Goal: Transaction & Acquisition: Purchase product/service

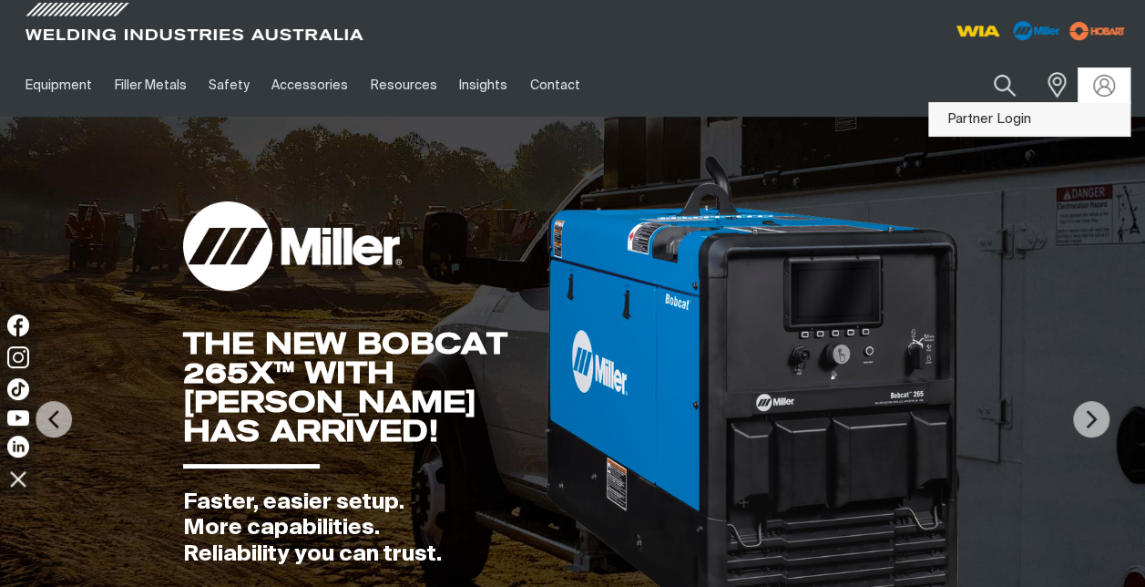
click at [1000, 120] on link "Partner Login" at bounding box center [1029, 120] width 200 height 34
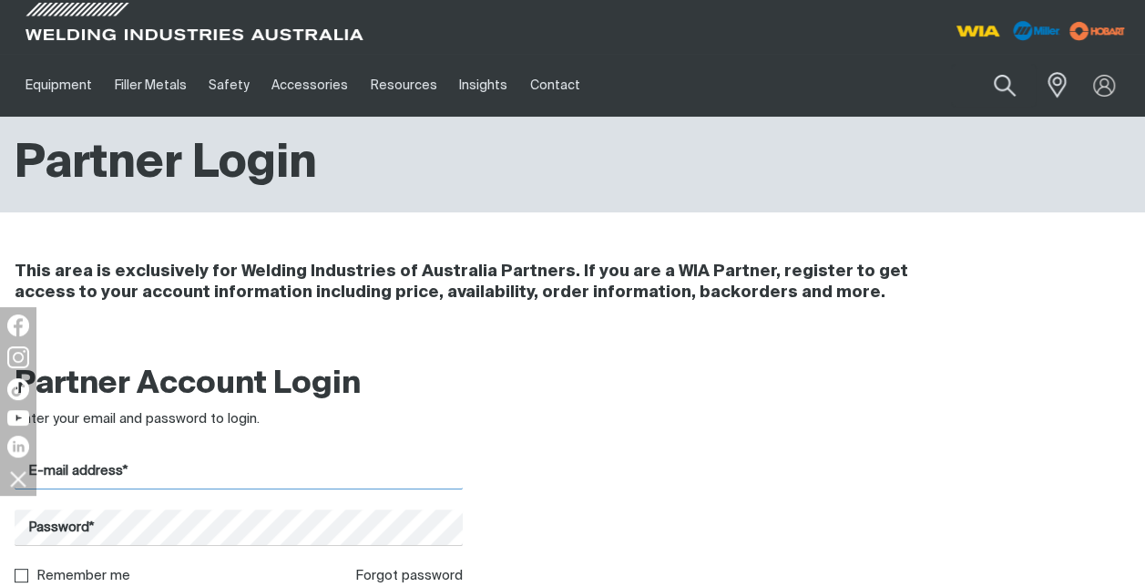
type input "[PERSON_NAME][EMAIL_ADDRESS][PERSON_NAME][DOMAIN_NAME]"
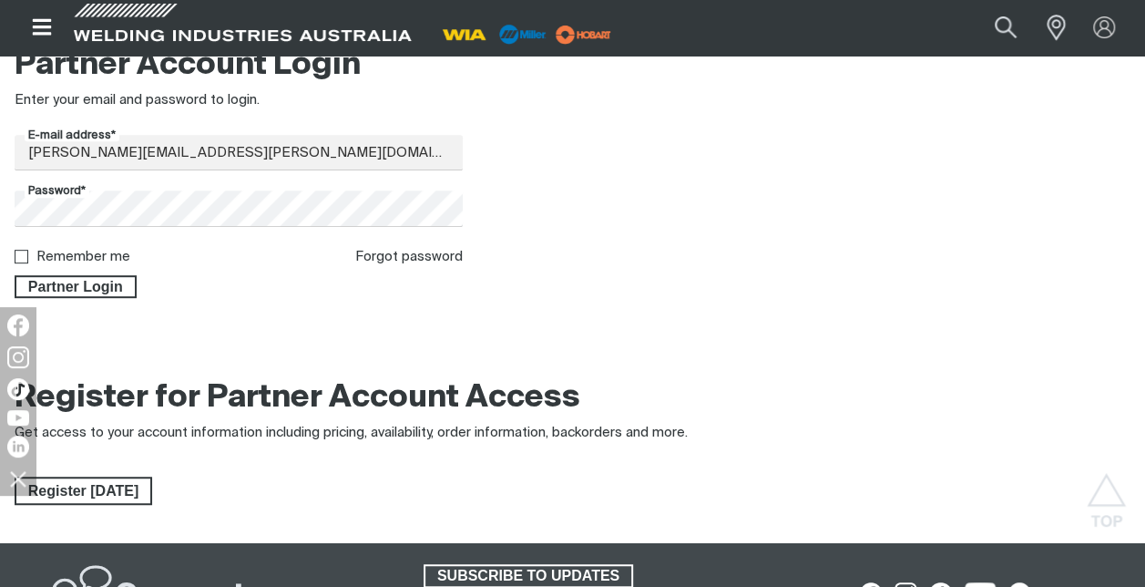
scroll to position [224, 0]
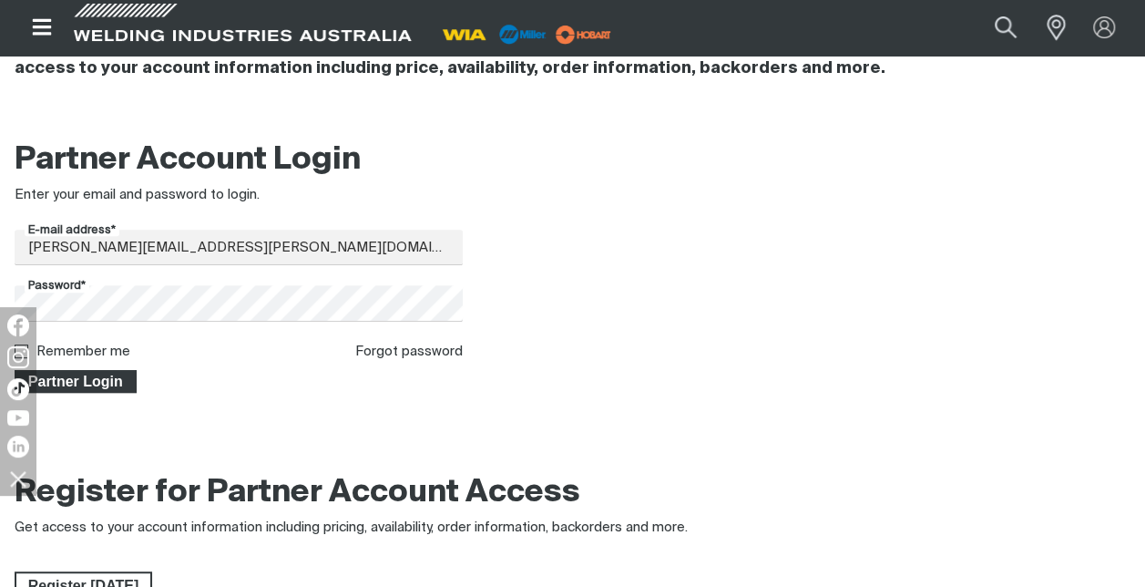
click at [77, 381] on span "Partner Login" at bounding box center [75, 382] width 118 height 24
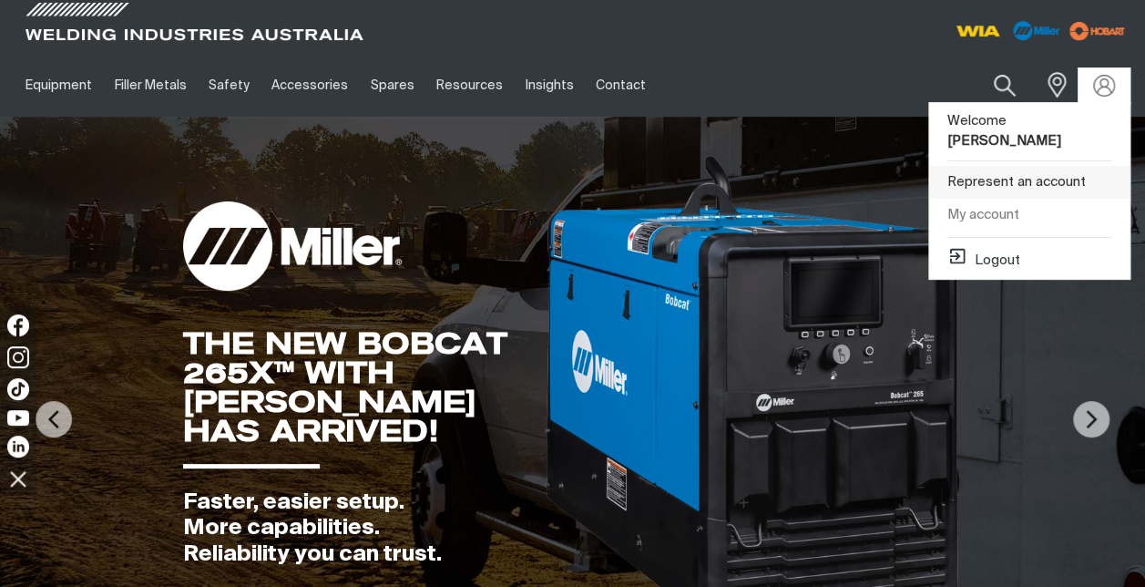
click at [1020, 166] on link "Represent an account" at bounding box center [1029, 183] width 200 height 34
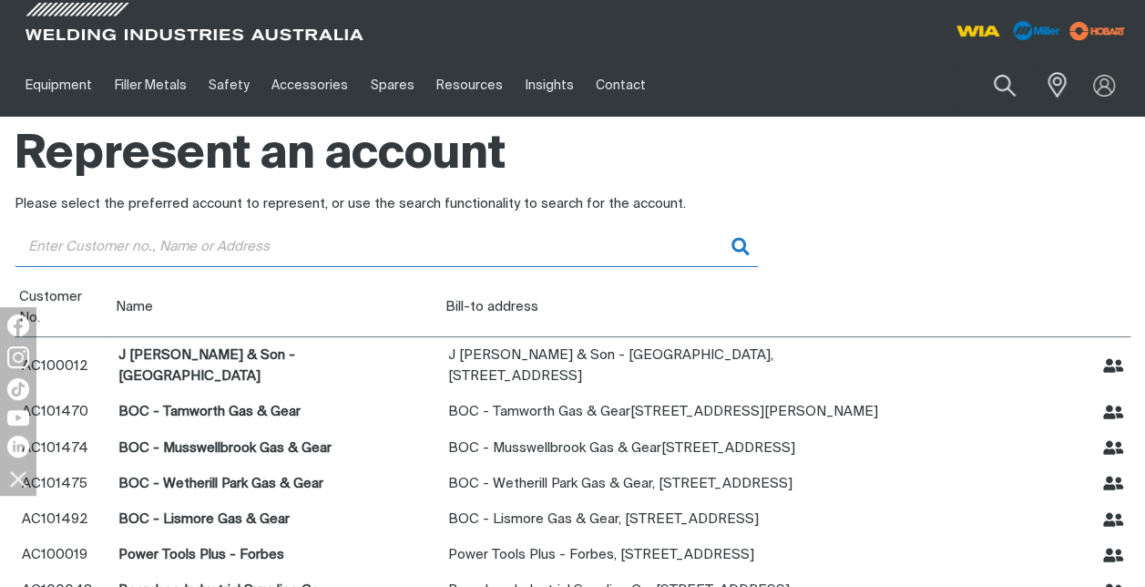
click at [164, 245] on input "Customer" at bounding box center [387, 246] width 744 height 41
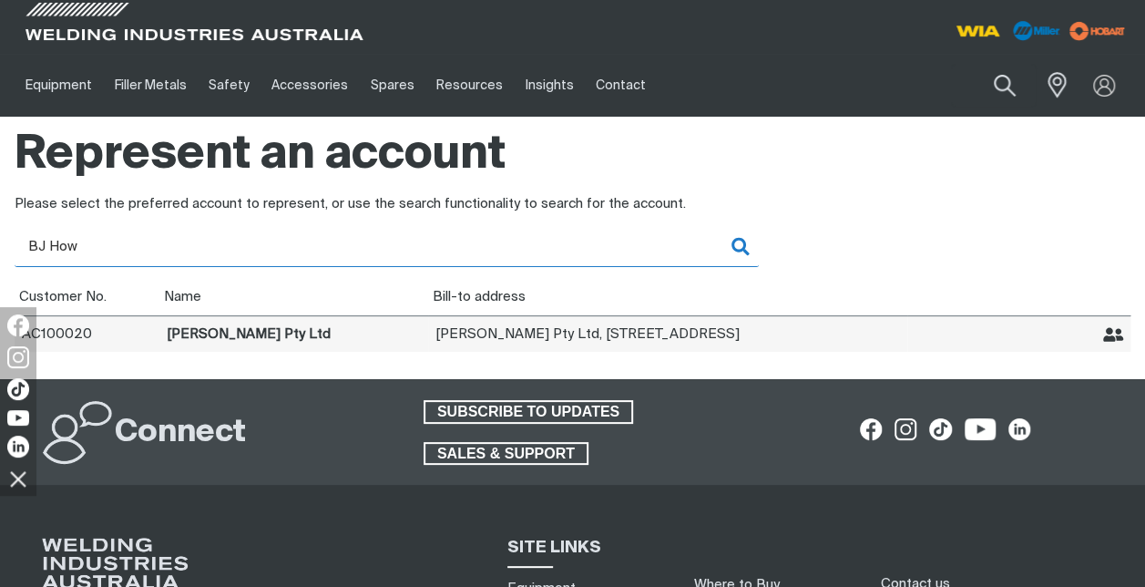
type input "BJ How"
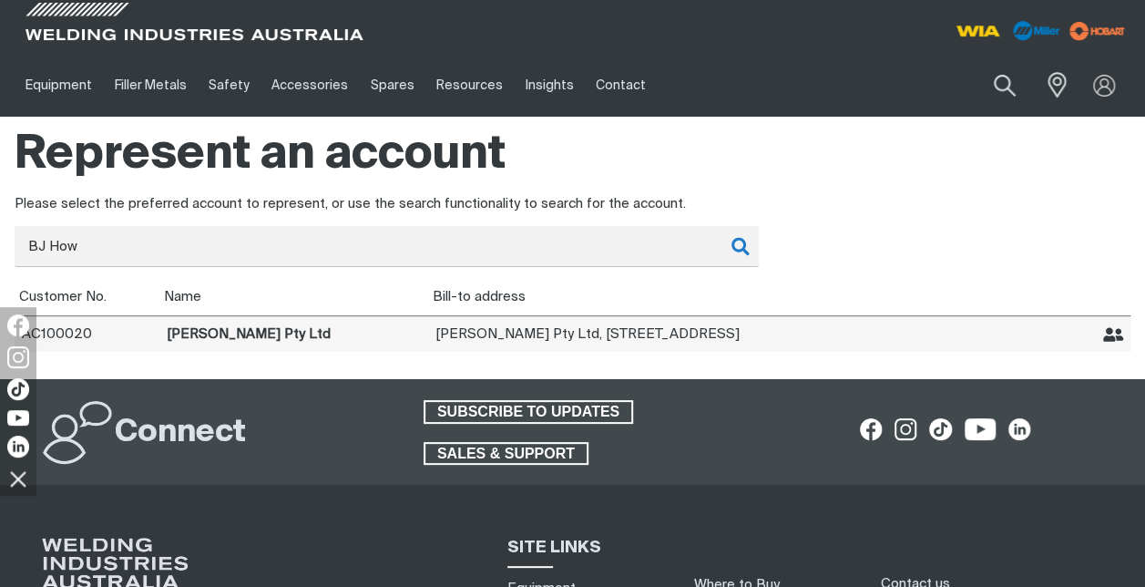
click at [1104, 337] on icon "Represent BJ Howes Pty Ltd" at bounding box center [1113, 334] width 21 height 15
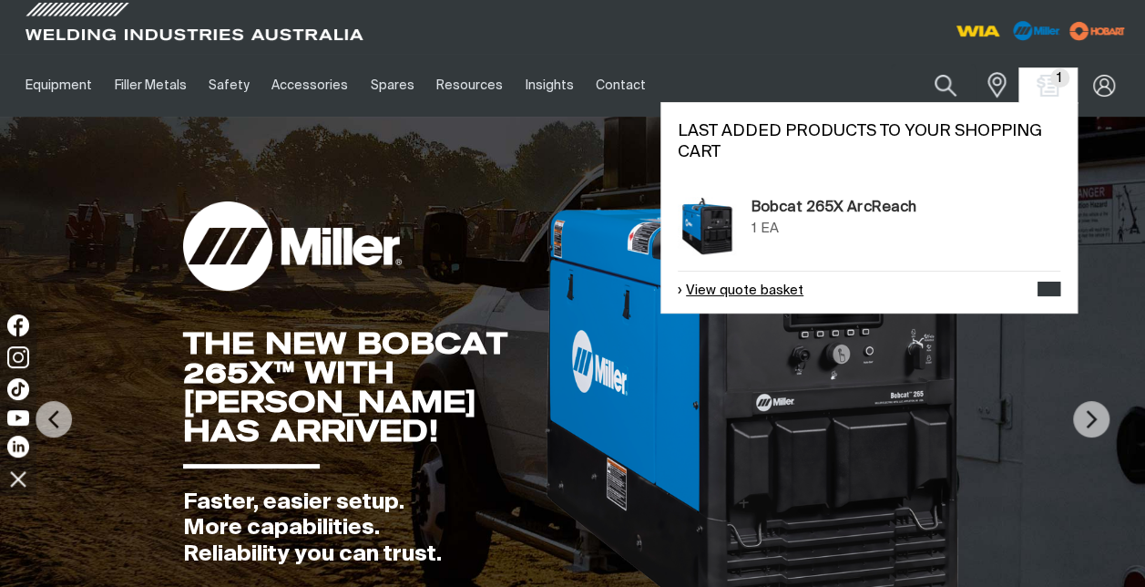
click at [749, 294] on link "View quote basket" at bounding box center [741, 291] width 126 height 21
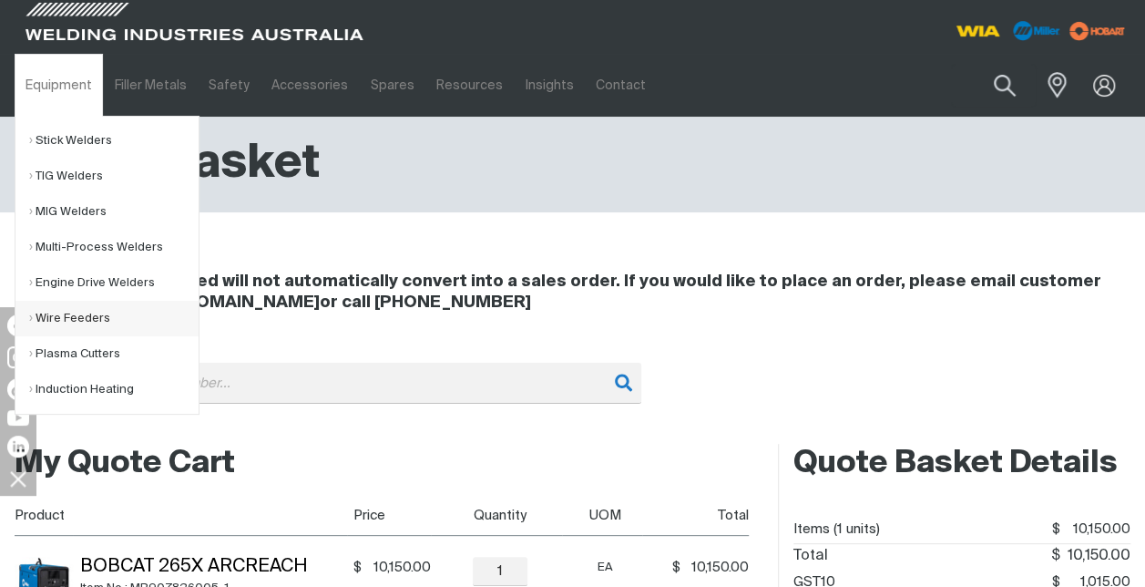
click at [98, 317] on link "Wire Feeders" at bounding box center [113, 319] width 169 height 36
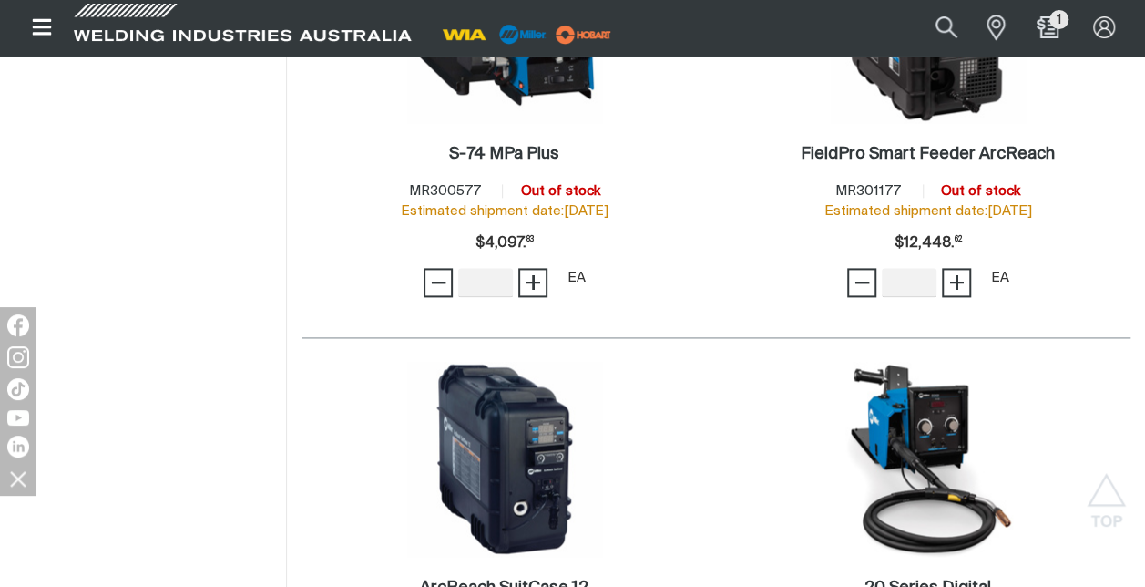
scroll to position [1282, 0]
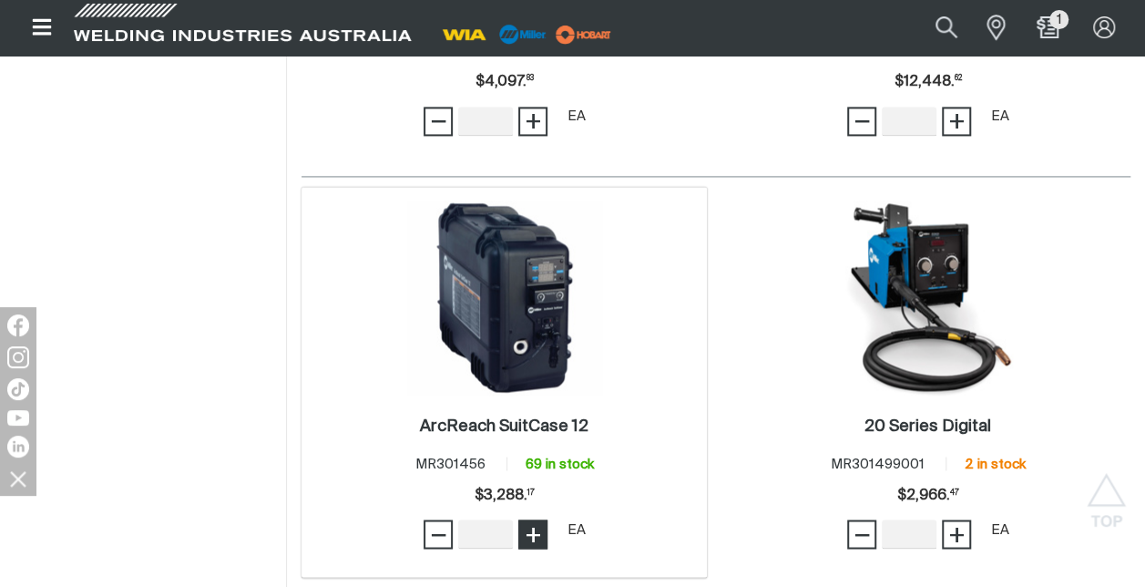
type input "1"
click at [533, 518] on span "+" at bounding box center [533, 533] width 17 height 31
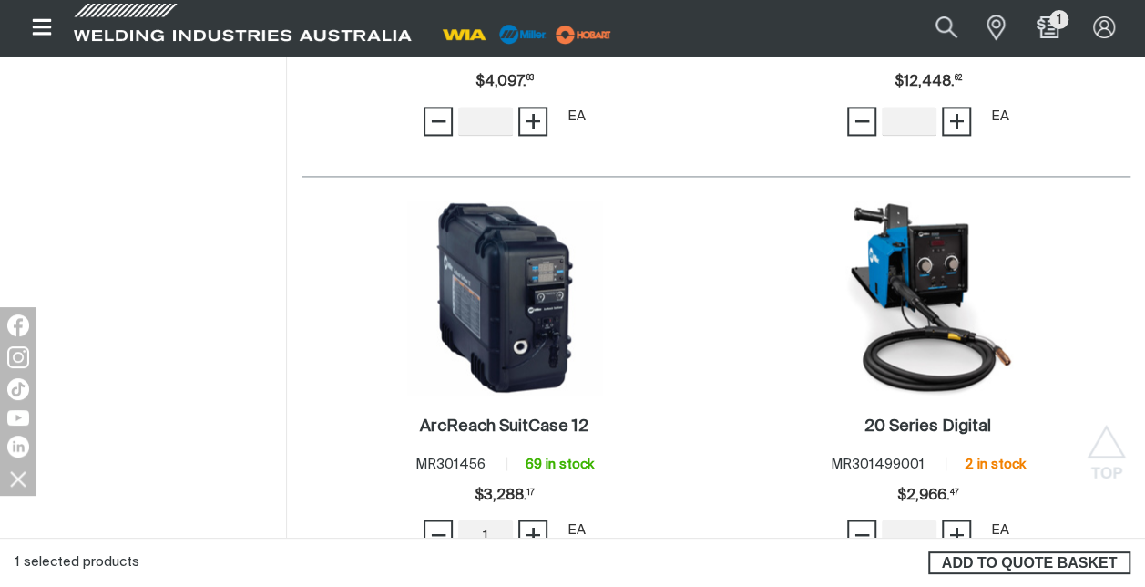
click at [973, 568] on span "ADD TO QUOTE BASKET" at bounding box center [1029, 563] width 199 height 24
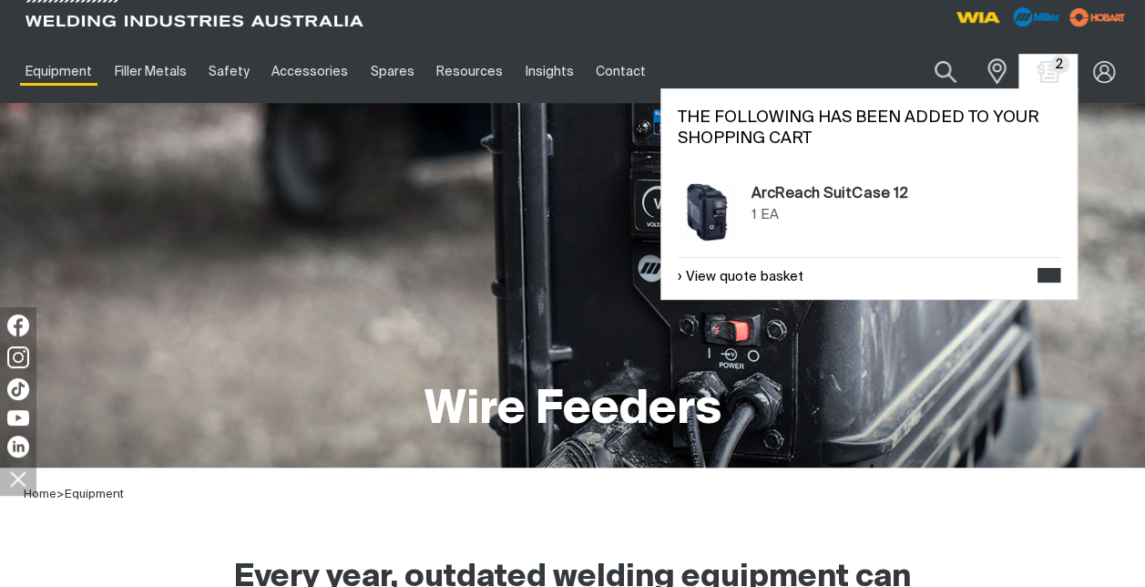
scroll to position [0, 0]
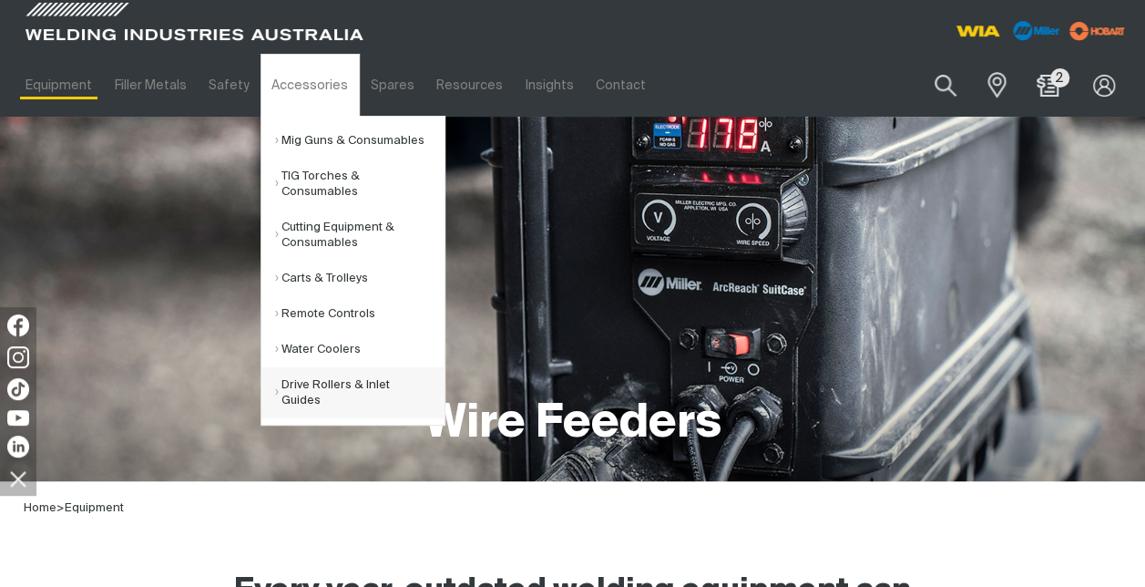
click at [315, 388] on link "Drive Rollers & Inlet Guides" at bounding box center [359, 392] width 169 height 51
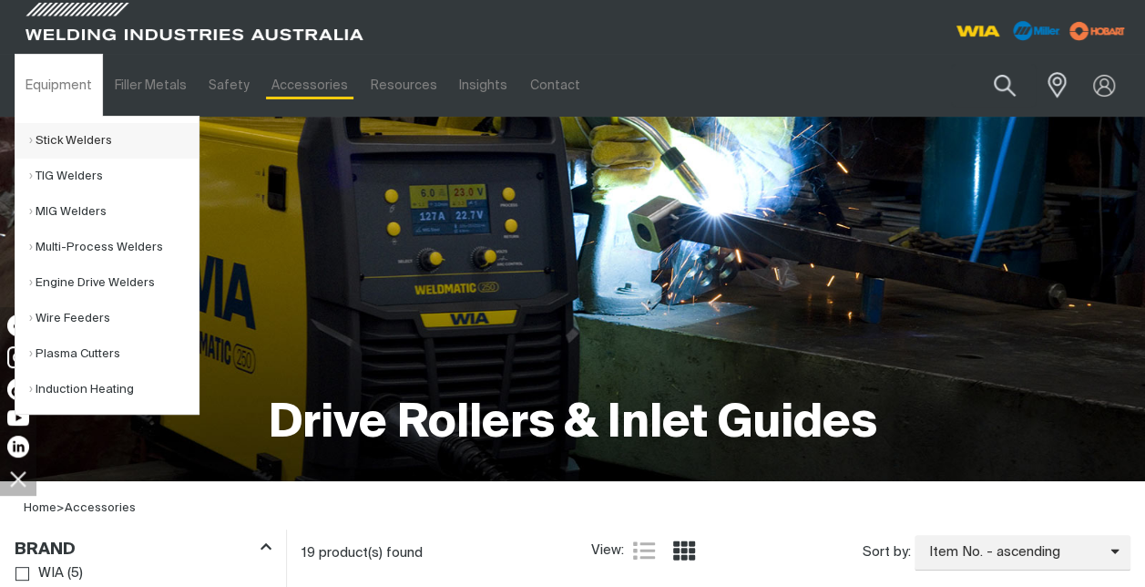
click at [53, 142] on link "Stick Welders" at bounding box center [113, 141] width 169 height 36
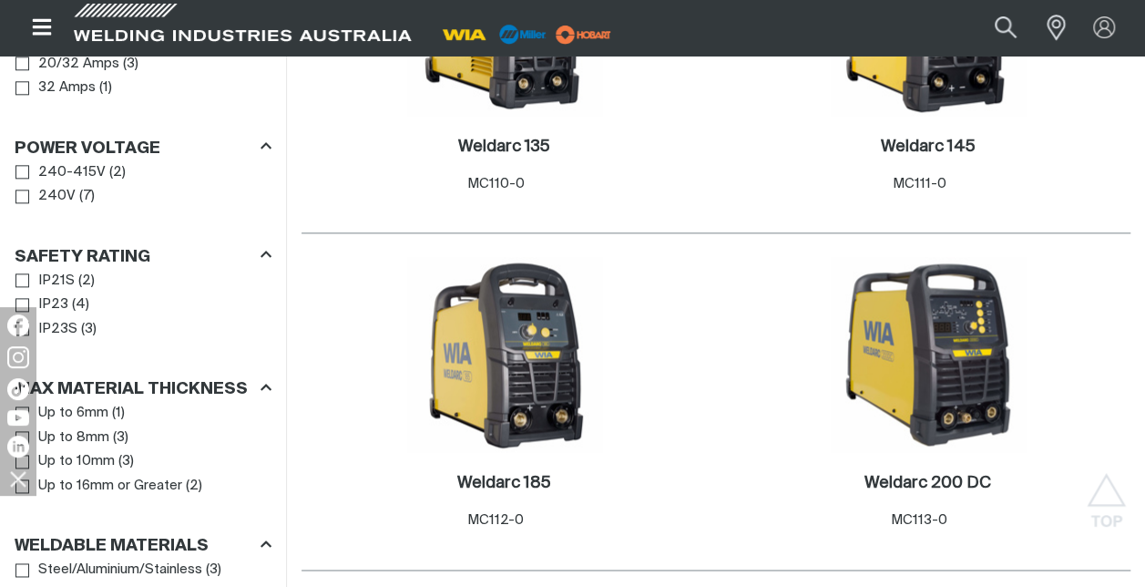
scroll to position [900, 0]
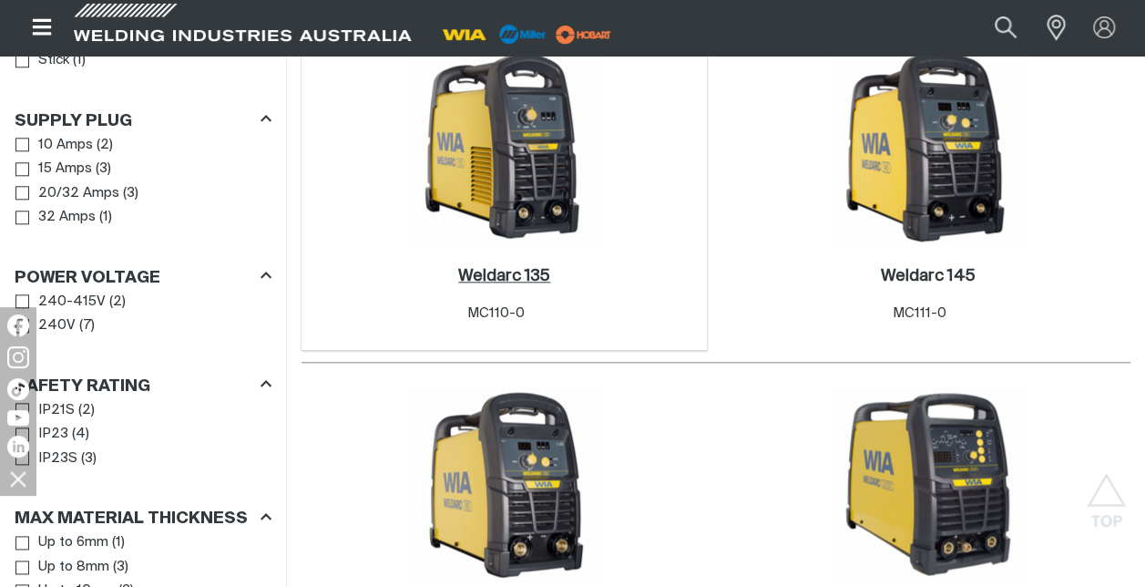
click at [500, 274] on h2 "Weldarc 135 ." at bounding box center [504, 276] width 92 height 16
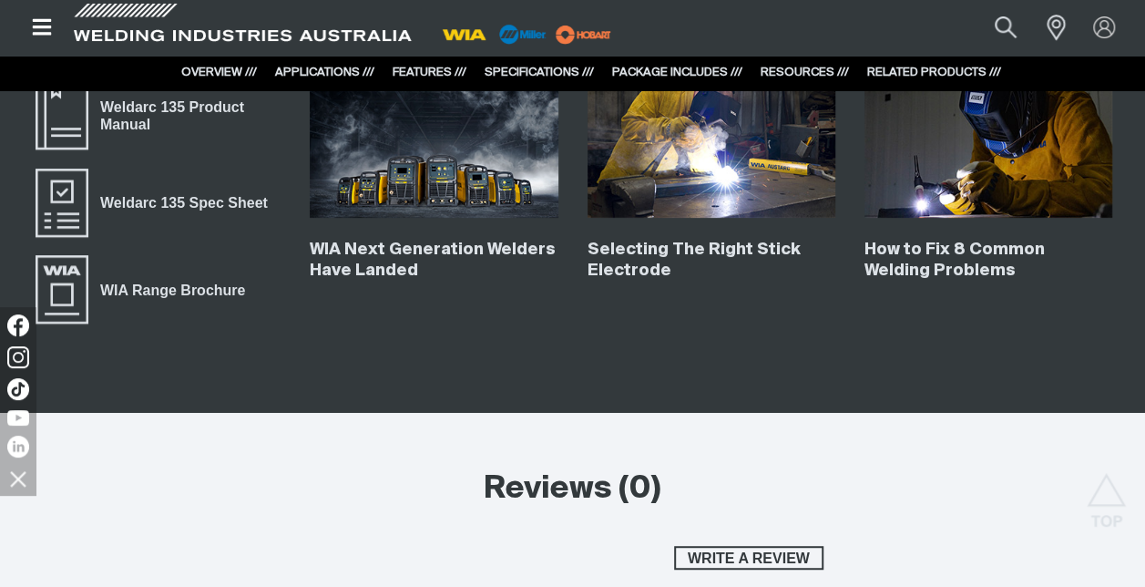
scroll to position [3556, 0]
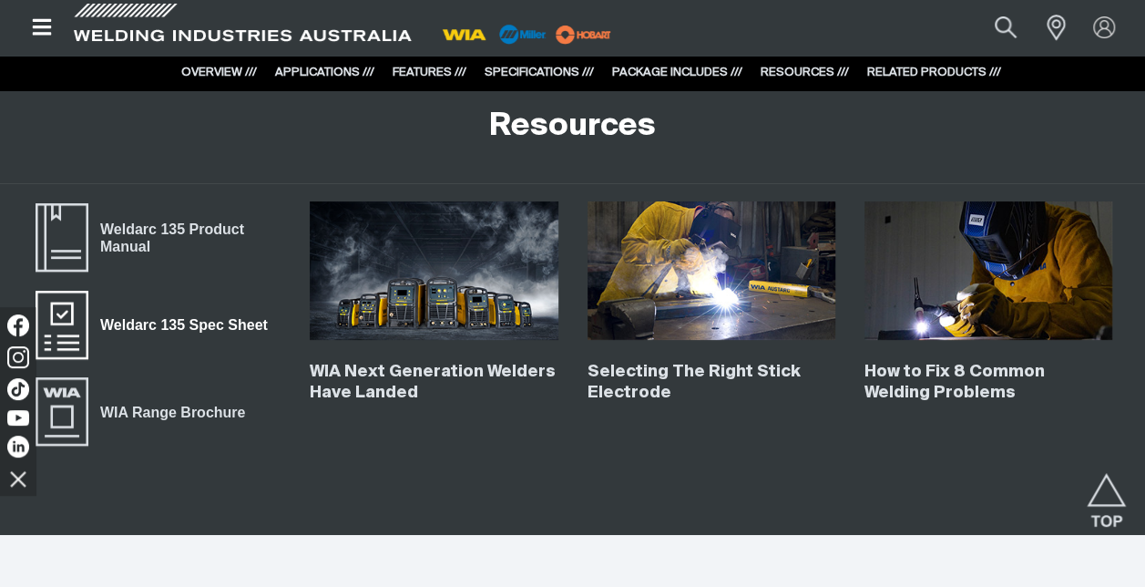
click at [139, 324] on span "Weldarc 135 Spec Sheet" at bounding box center [183, 325] width 190 height 24
click at [127, 412] on span "WIA Range Brochure" at bounding box center [172, 412] width 168 height 24
click at [215, 225] on span "Weldarc 135 Product Manual" at bounding box center [184, 238] width 192 height 41
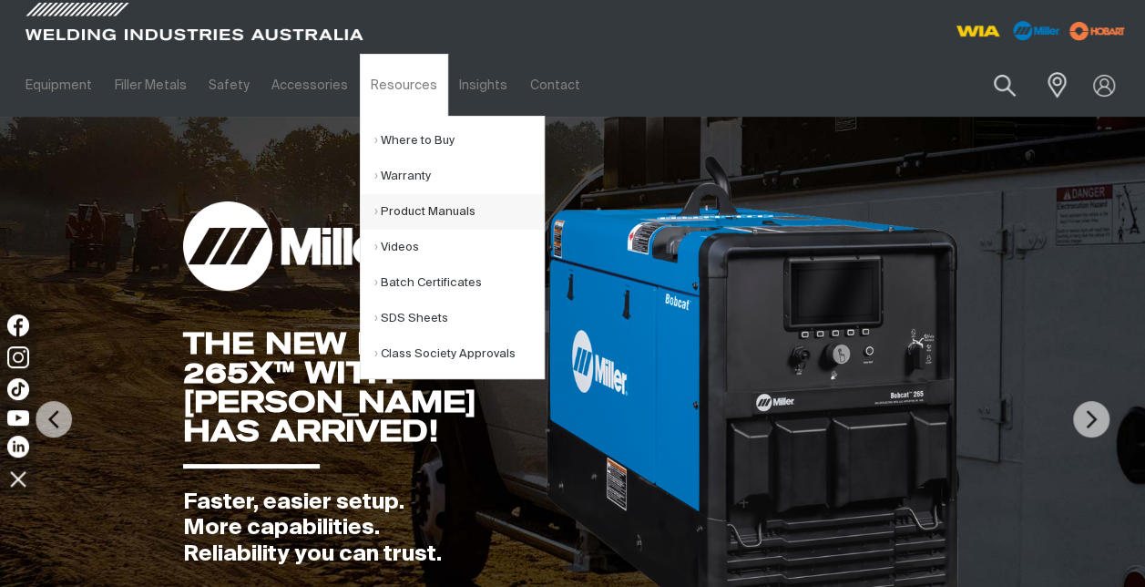
click at [397, 215] on link "Product Manuals" at bounding box center [458, 212] width 169 height 36
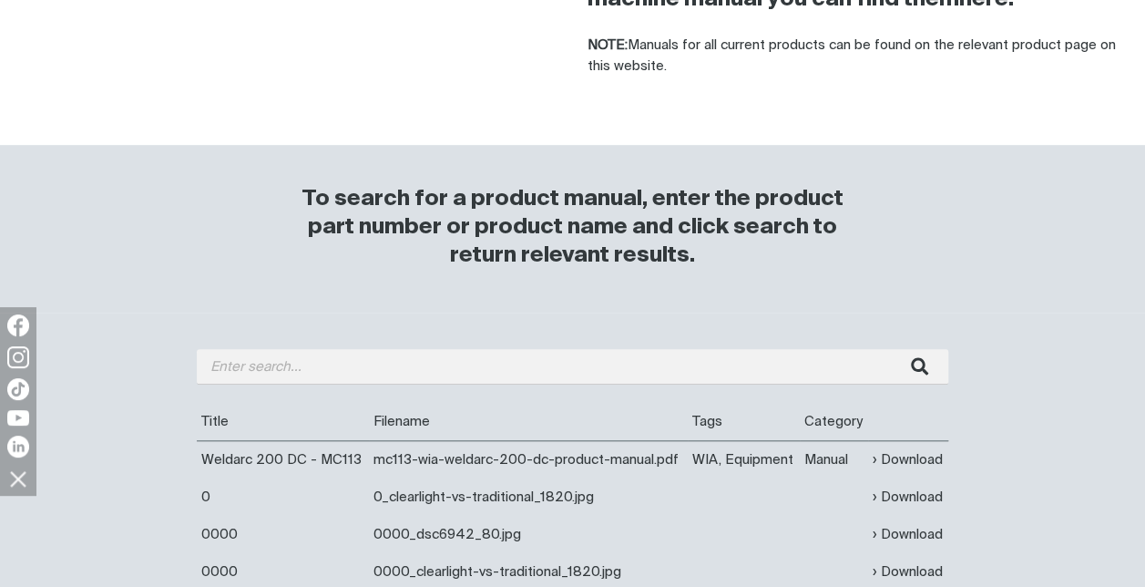
scroll to position [435, 0]
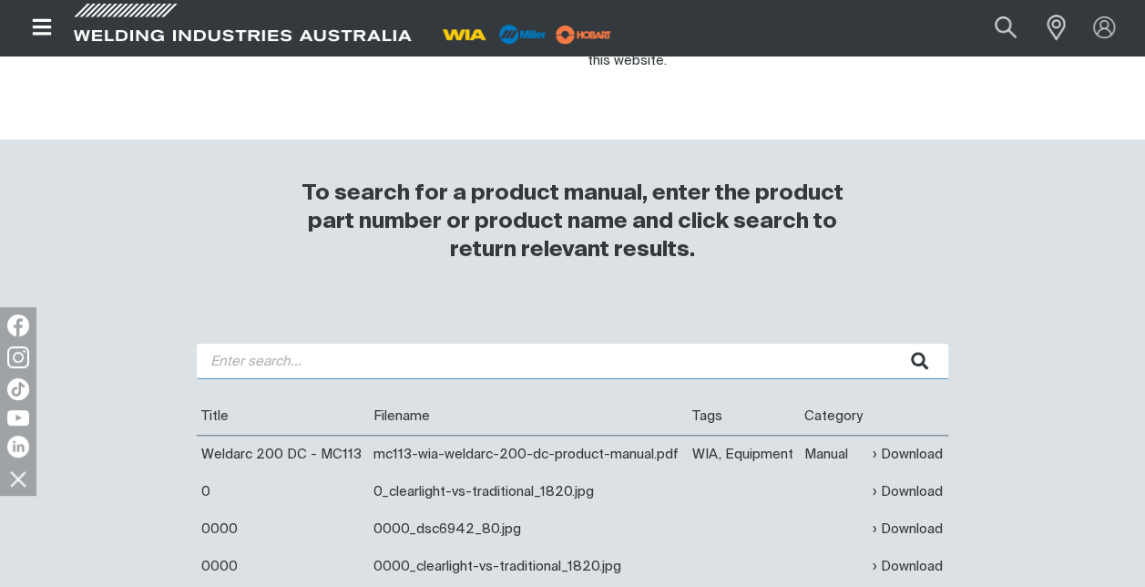
click at [332, 362] on input "search" at bounding box center [572, 361] width 751 height 36
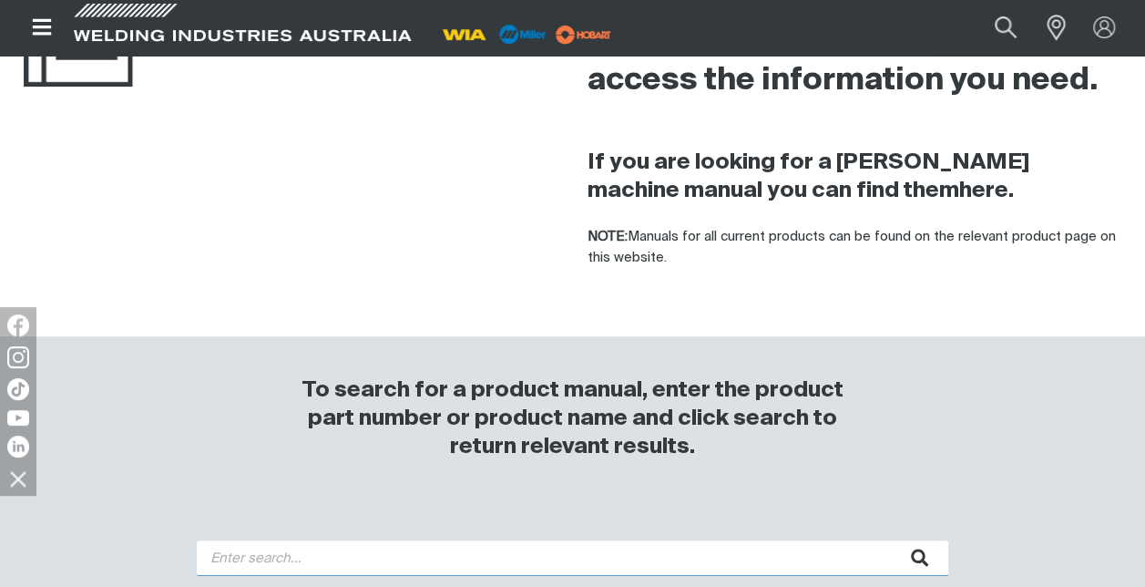
scroll to position [0, 0]
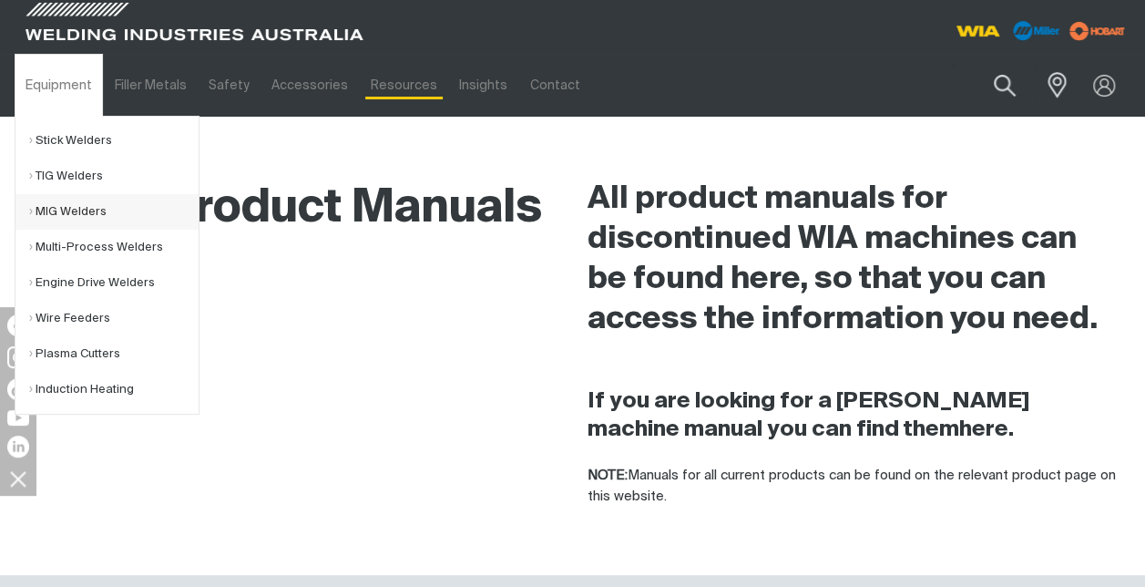
click at [66, 213] on link "MIG Welders" at bounding box center [113, 212] width 169 height 36
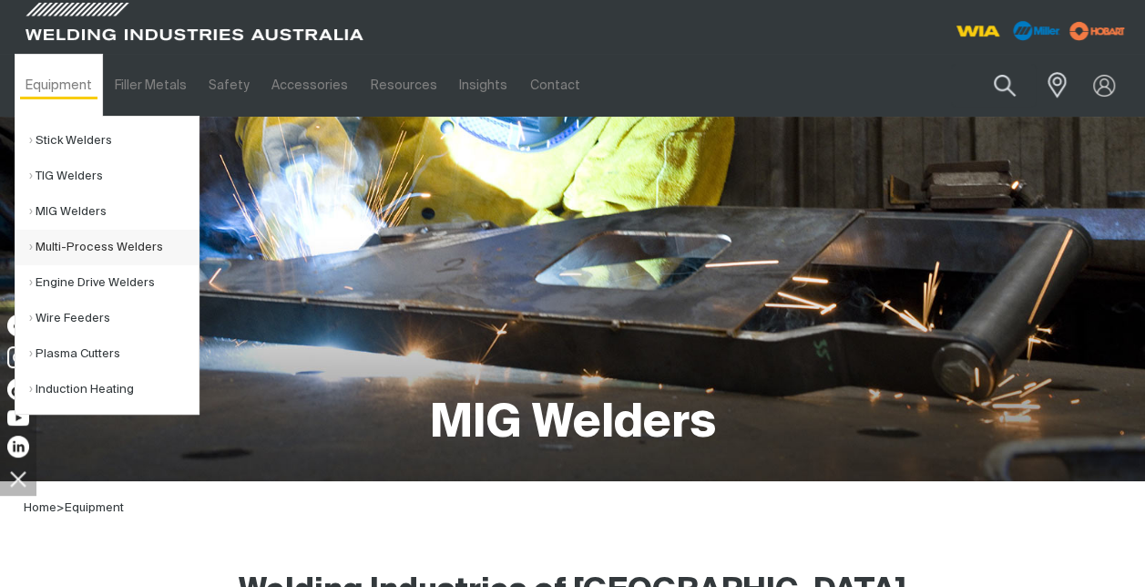
click at [76, 244] on link "Multi-Process Welders" at bounding box center [113, 248] width 169 height 36
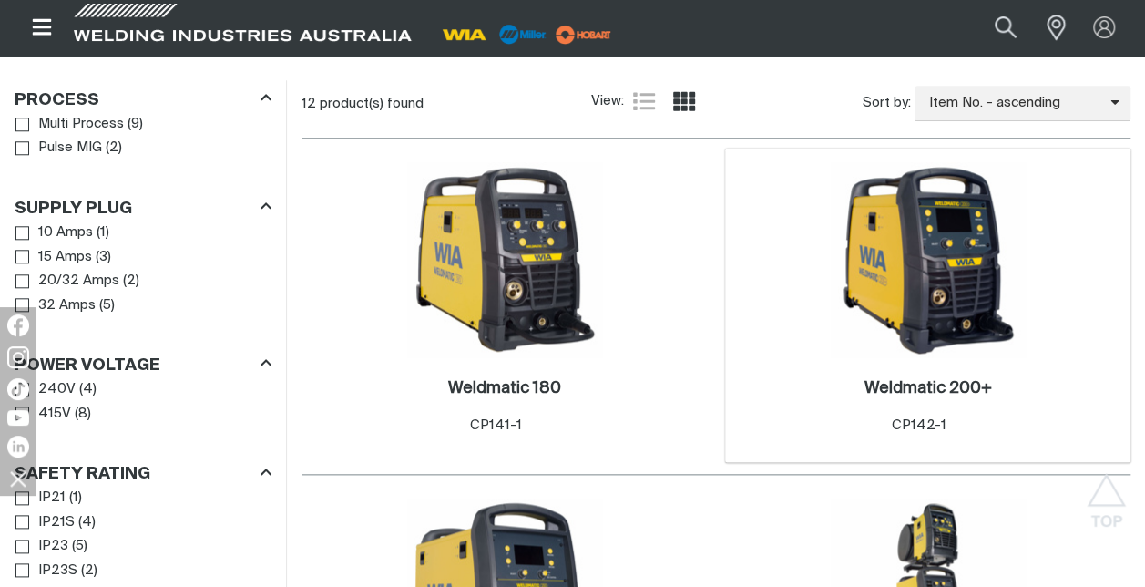
scroll to position [812, 0]
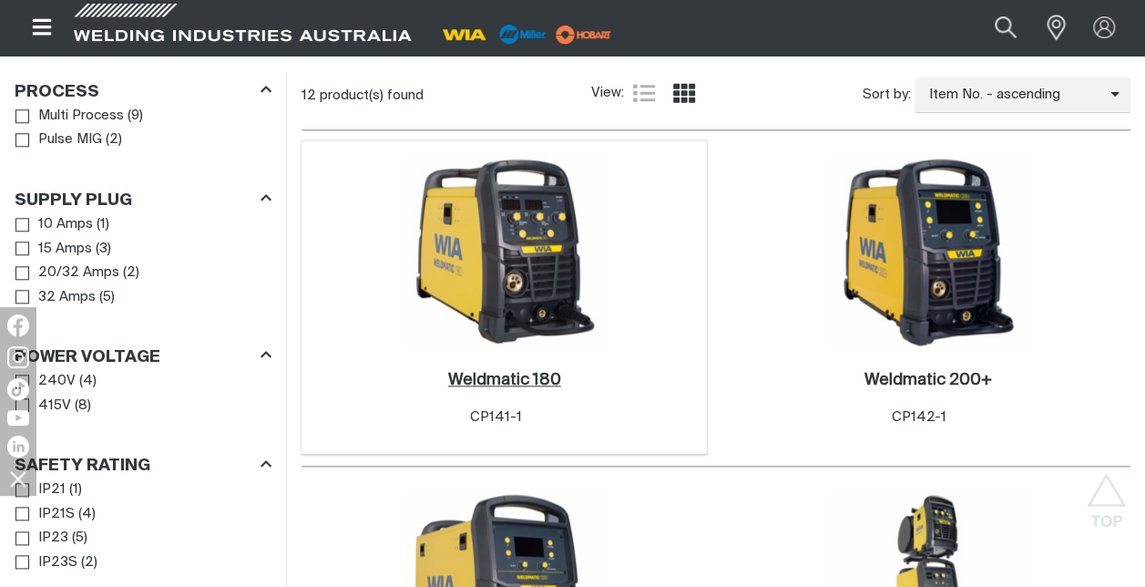
click at [537, 378] on h2 "Weldmatic 180 ." at bounding box center [504, 380] width 113 height 16
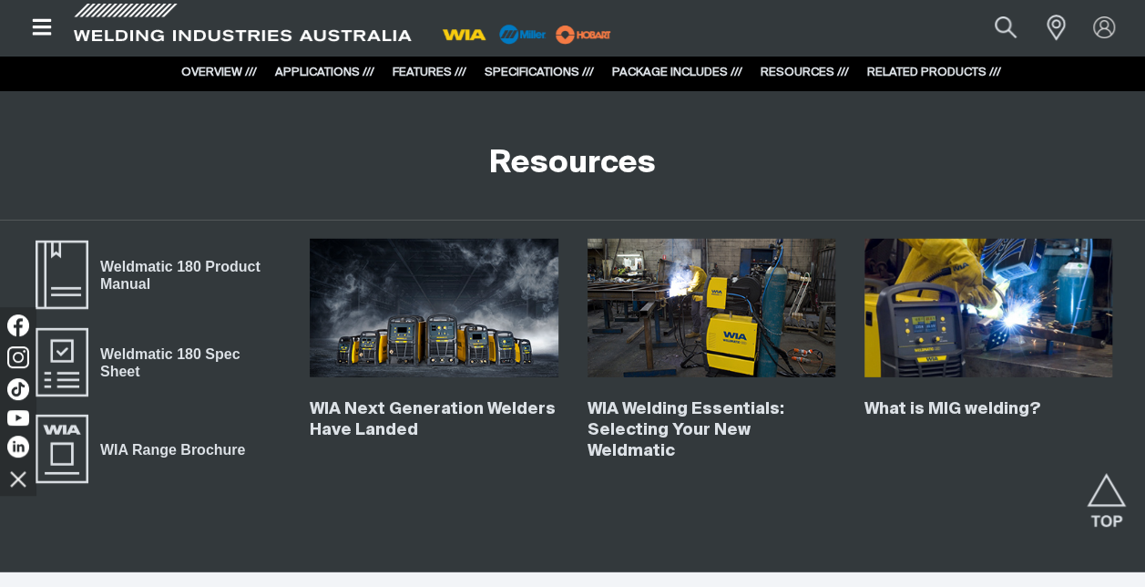
scroll to position [6000, 0]
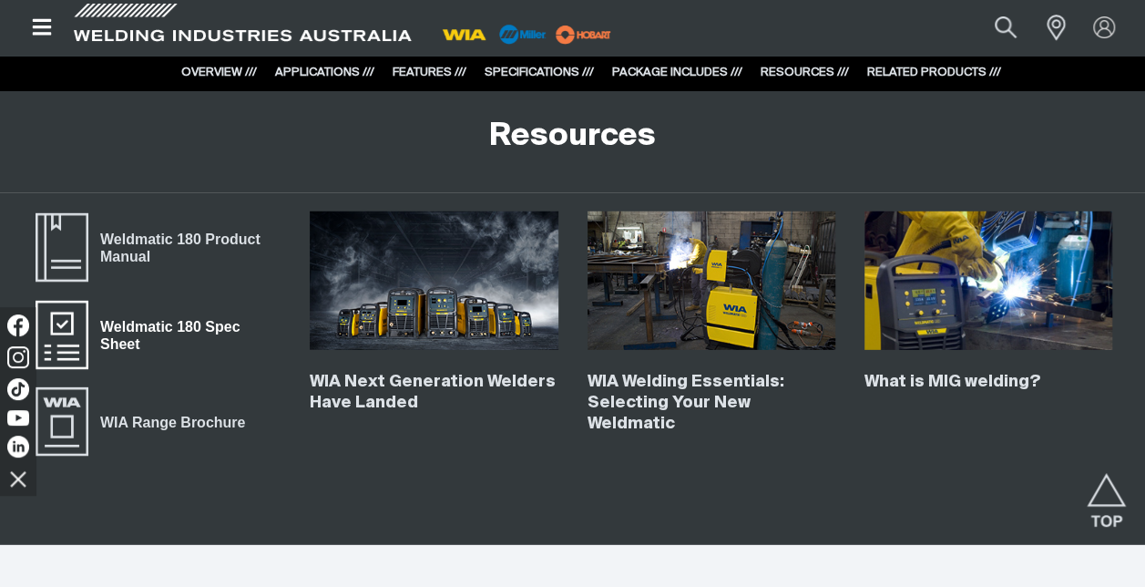
click at [138, 322] on span "Weldmatic 180 Spec Sheet" at bounding box center [184, 334] width 192 height 41
click at [186, 235] on span "Weldmatic 180 Product Manual" at bounding box center [184, 248] width 192 height 41
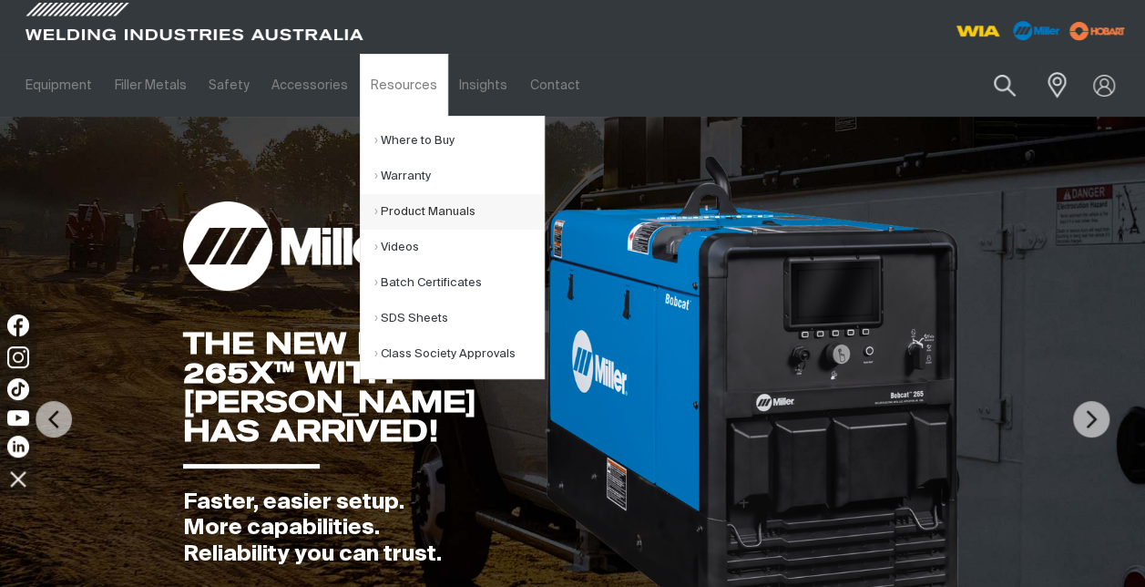
click at [397, 211] on link "Product Manuals" at bounding box center [458, 212] width 169 height 36
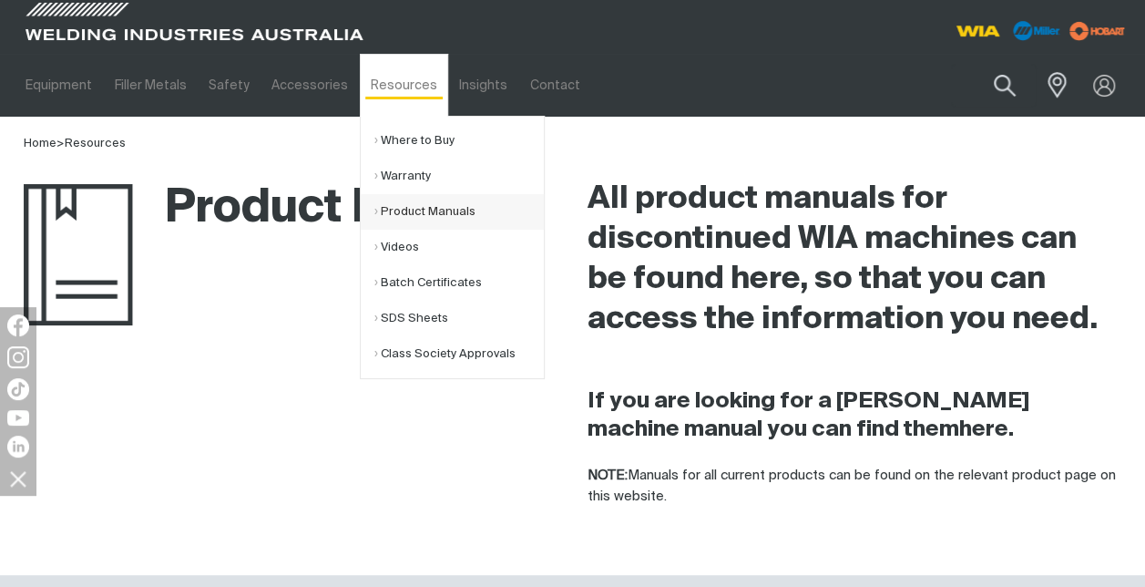
click at [397, 219] on link "Product Manuals" at bounding box center [458, 212] width 169 height 36
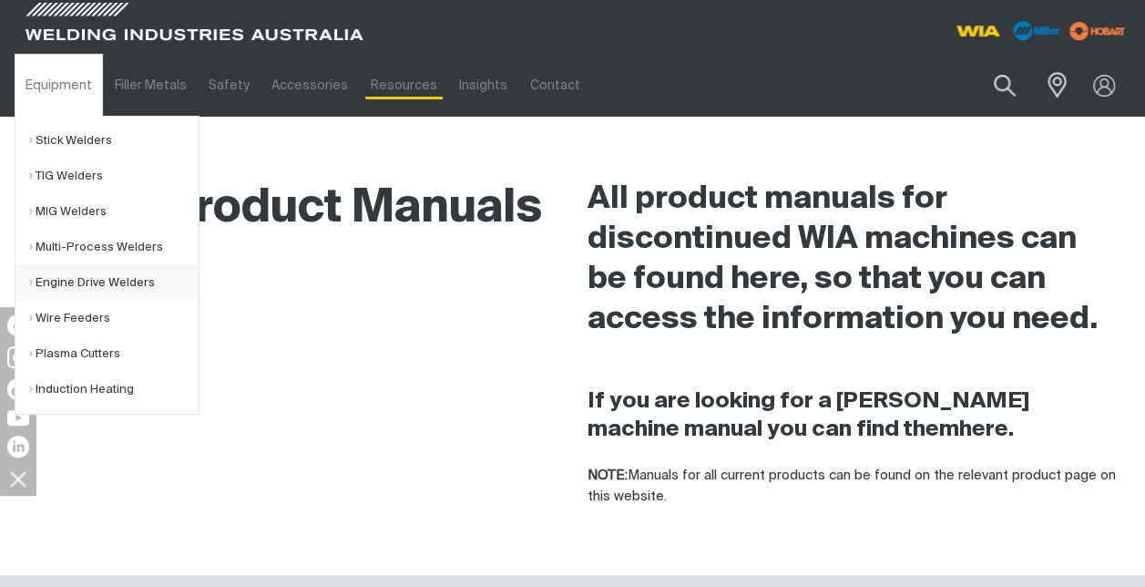
click at [83, 282] on link "Engine Drive Welders" at bounding box center [113, 283] width 169 height 36
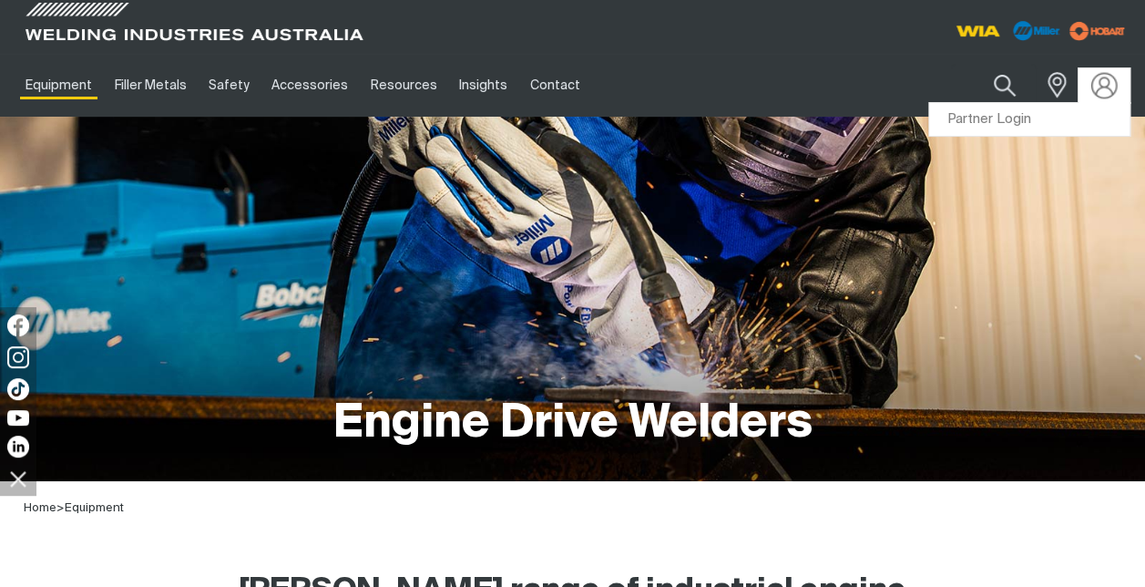
click at [1106, 92] on img at bounding box center [1104, 85] width 26 height 26
click at [1007, 126] on link "Partner Login" at bounding box center [1029, 120] width 200 height 34
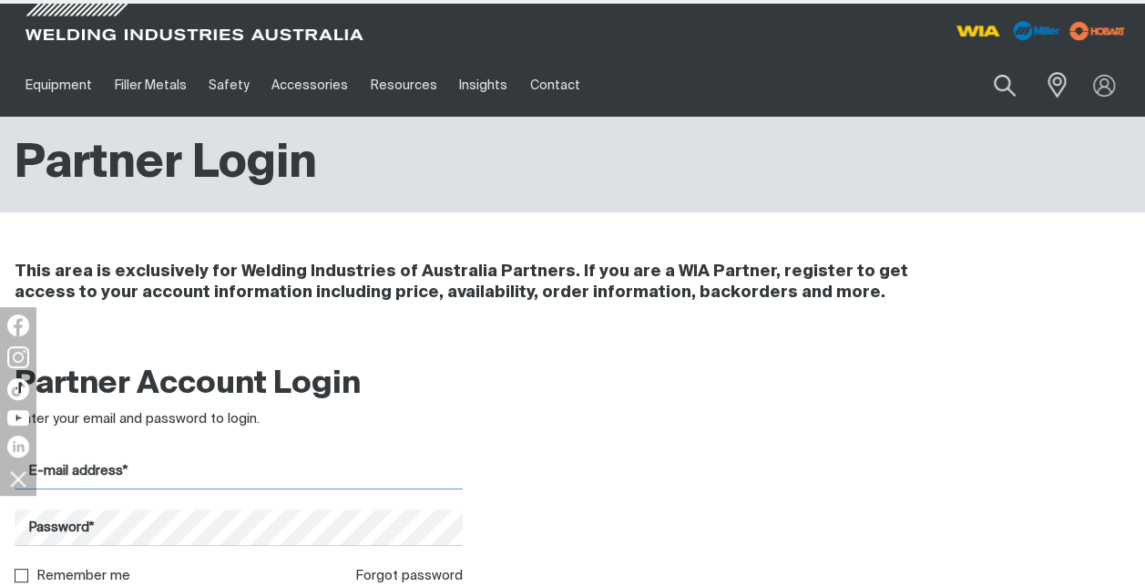
type input "[PERSON_NAME][EMAIL_ADDRESS][PERSON_NAME][DOMAIN_NAME]"
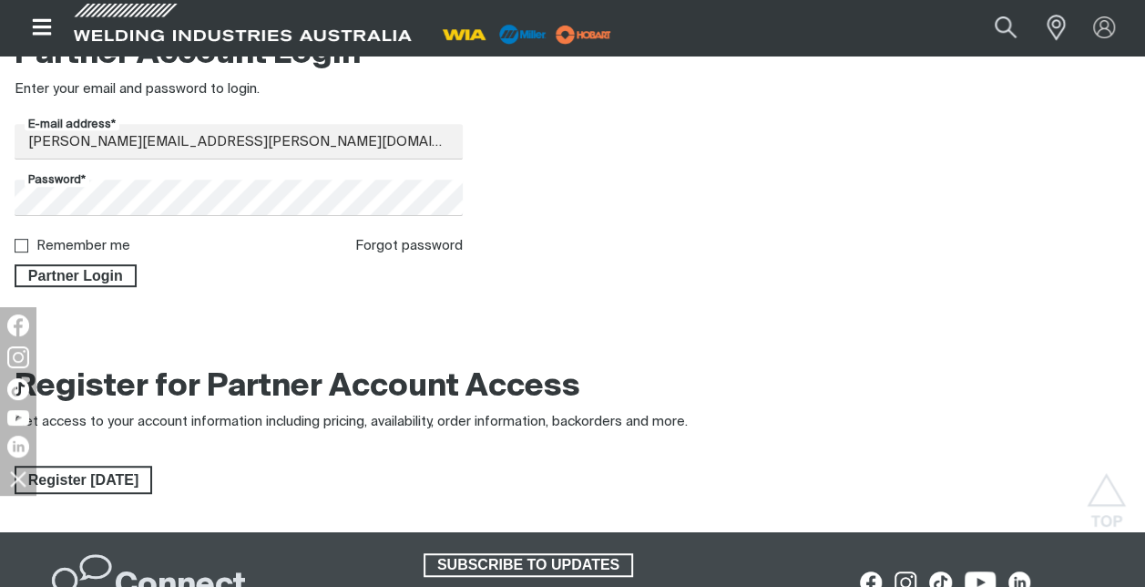
scroll to position [337, 0]
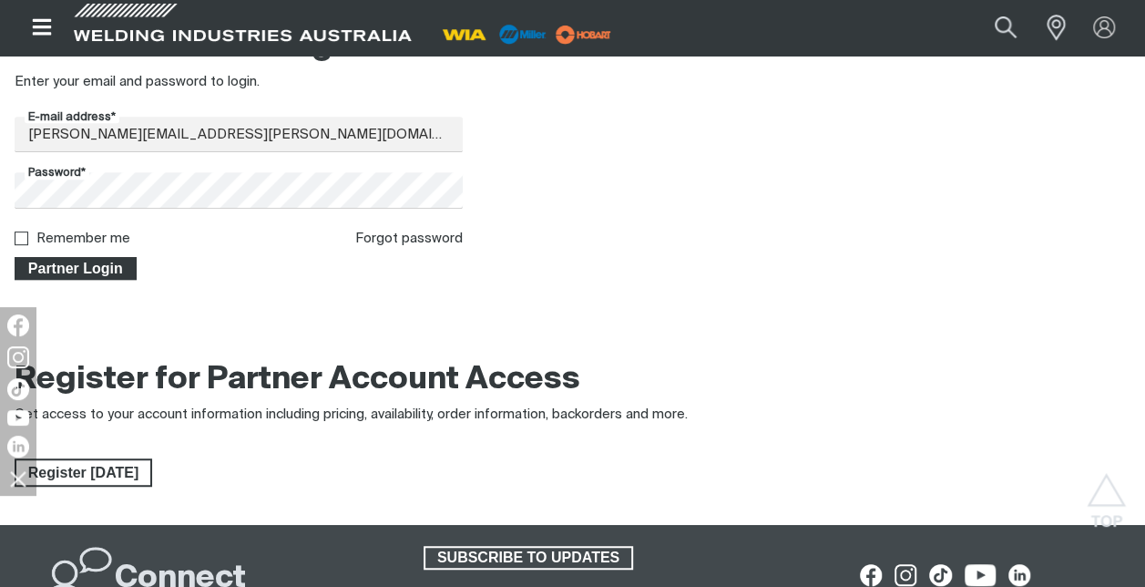
click at [93, 273] on span "Partner Login" at bounding box center [75, 269] width 118 height 24
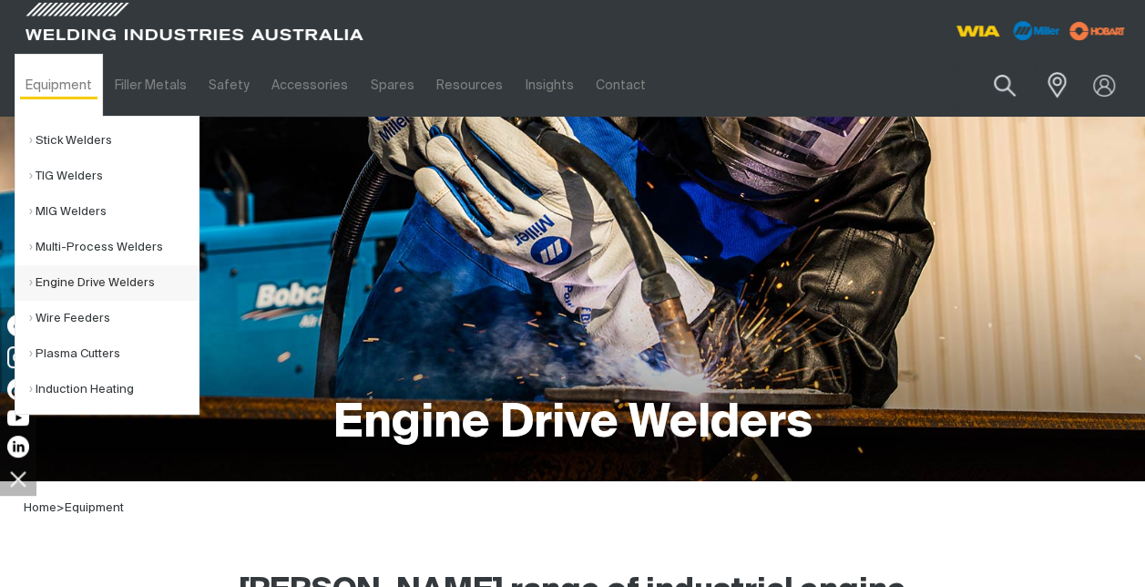
click at [126, 286] on link "Engine Drive Welders" at bounding box center [113, 283] width 169 height 36
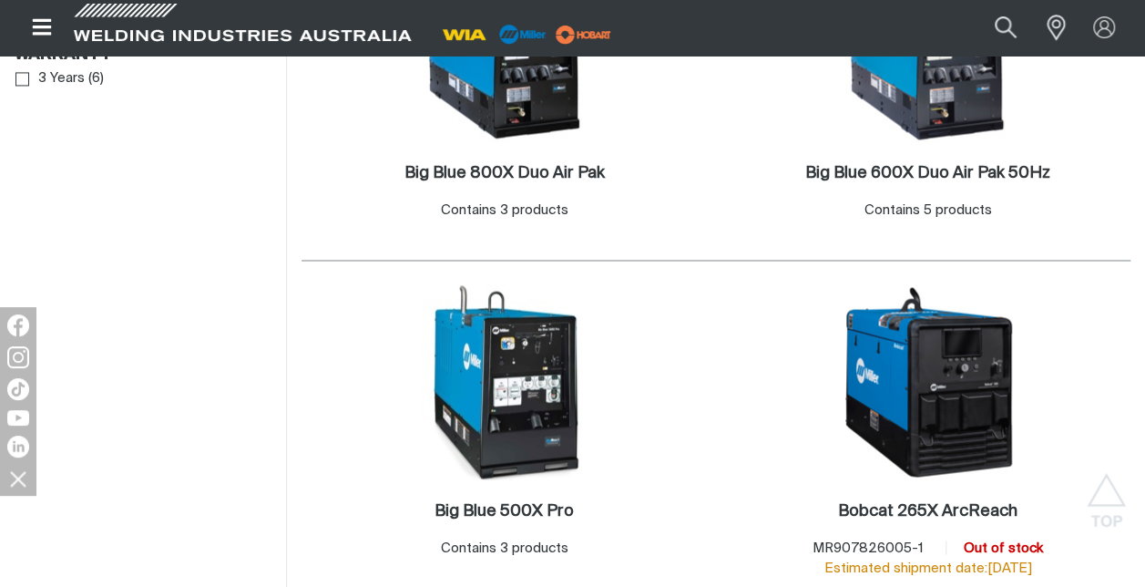
scroll to position [1256, 0]
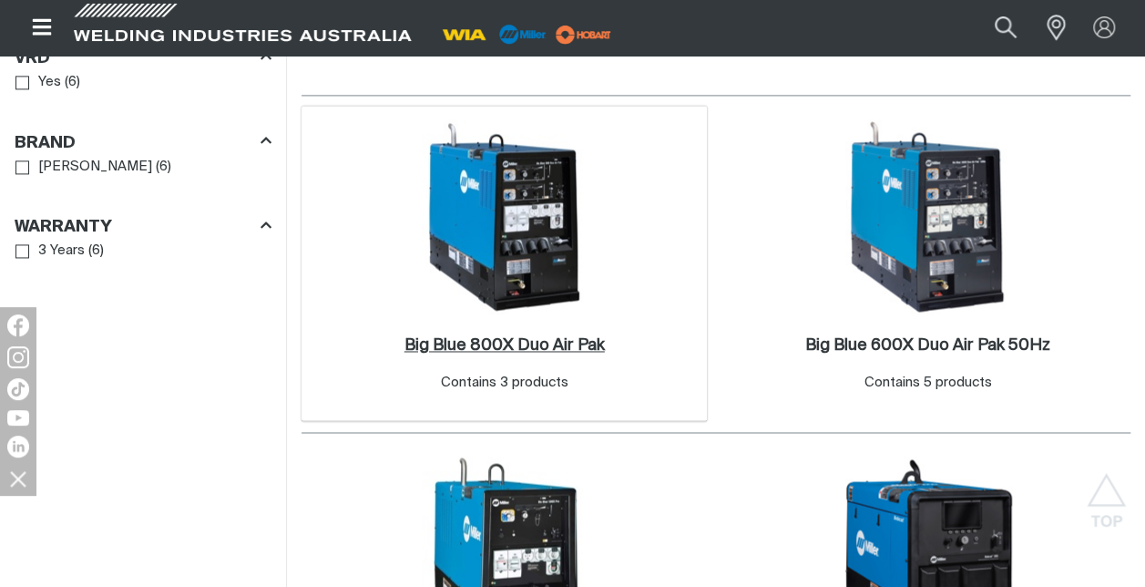
click at [548, 337] on h2 "Big Blue 800X Duo Air Pak ." at bounding box center [504, 345] width 200 height 16
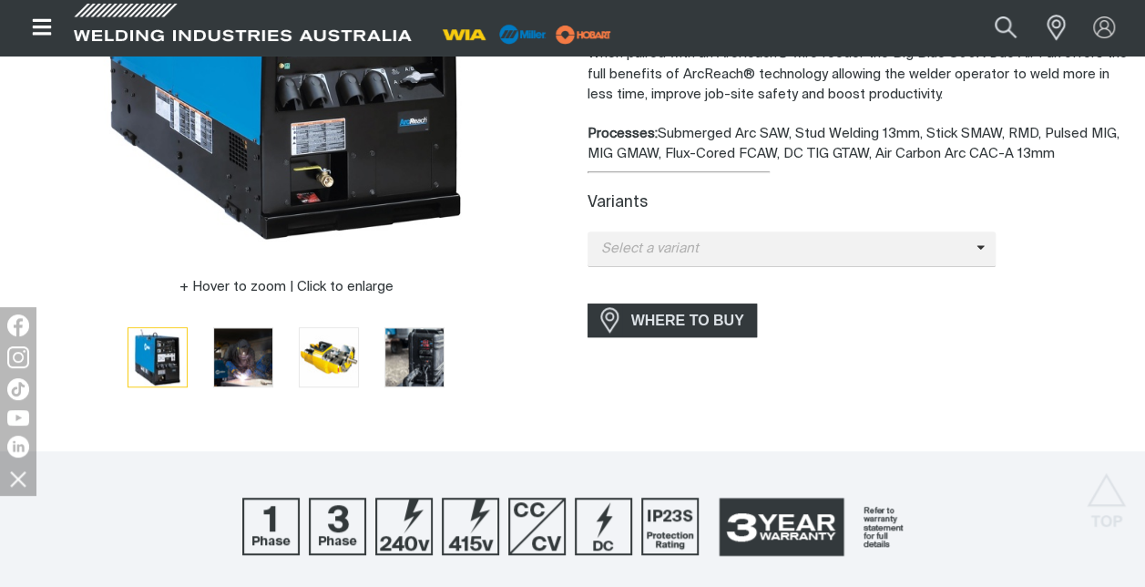
scroll to position [374, 0]
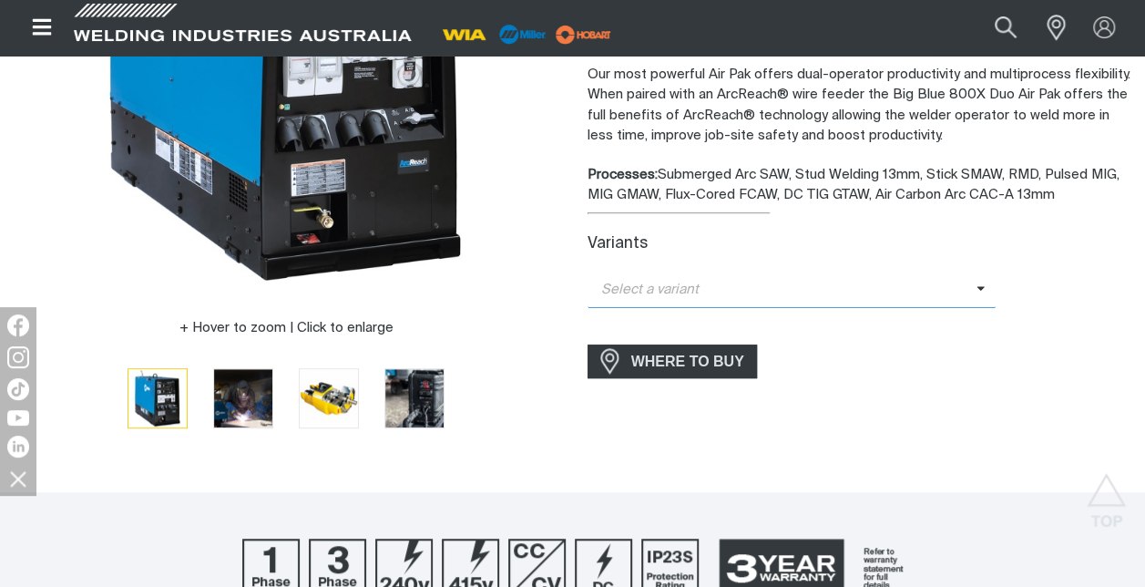
click at [983, 284] on icon at bounding box center [980, 288] width 9 height 14
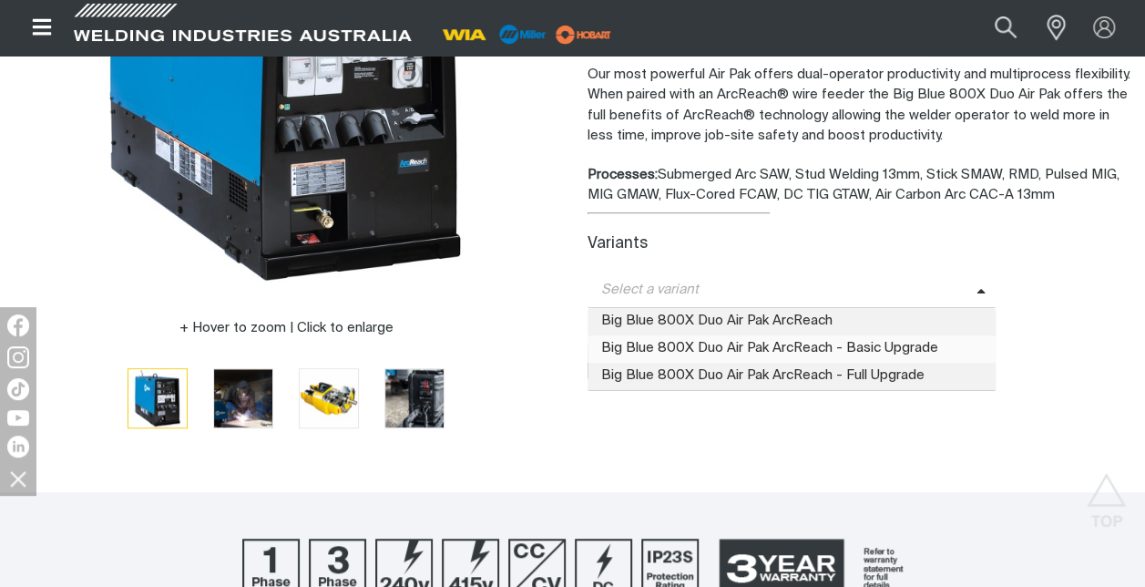
click at [801, 348] on span "Big Blue 800X Duo Air Pak ArcReach - Basic Upgrade" at bounding box center [791, 348] width 409 height 27
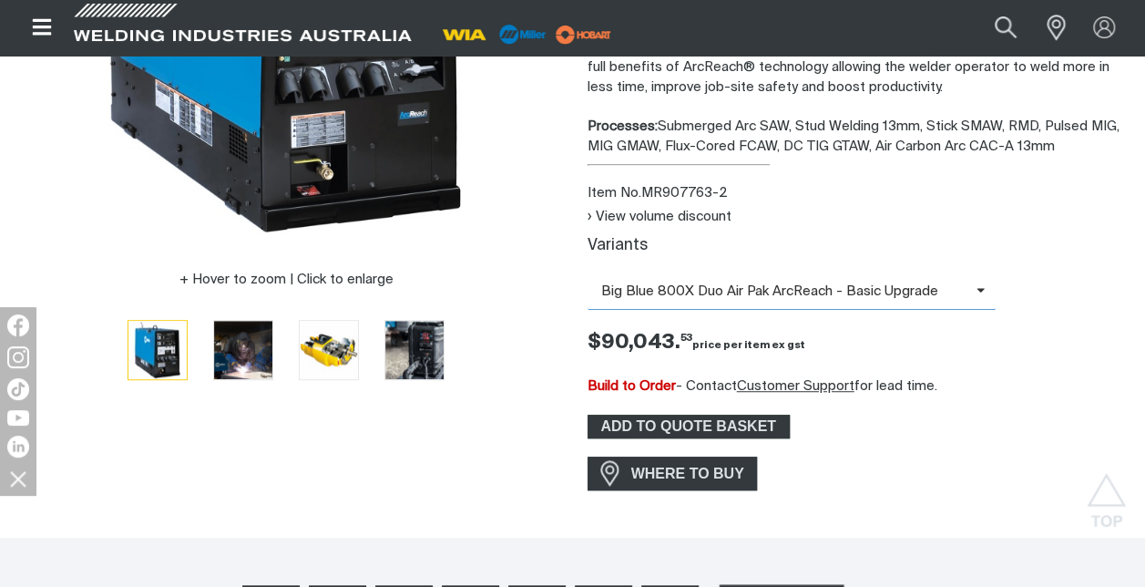
scroll to position [428, 0]
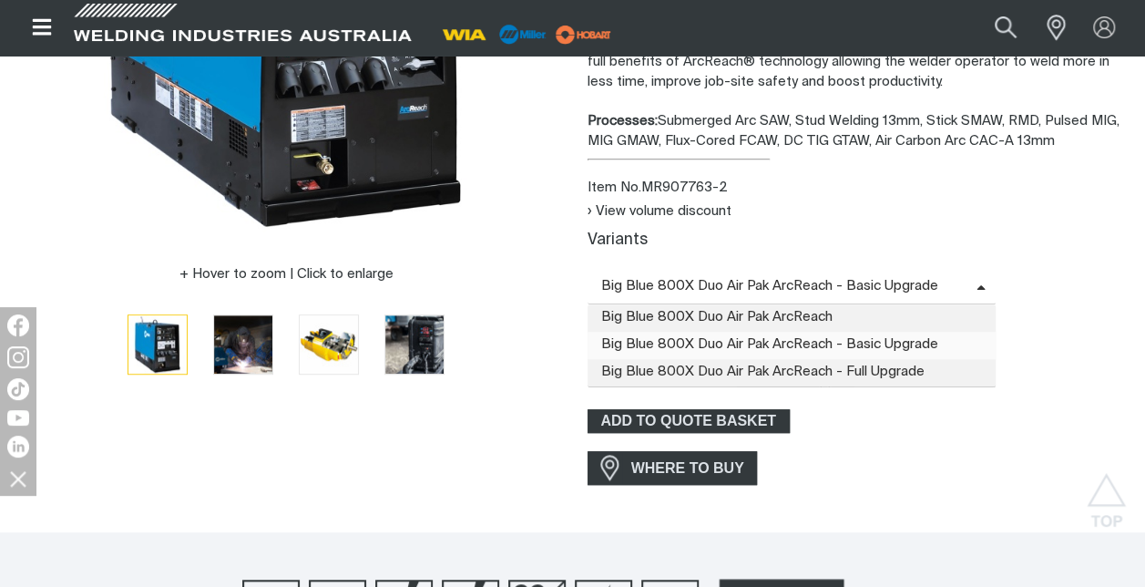
click at [976, 286] on icon at bounding box center [980, 288] width 9 height 14
click at [897, 373] on span "Big Blue 800X Duo Air Pak ArcReach - Full Upgrade" at bounding box center [791, 372] width 409 height 27
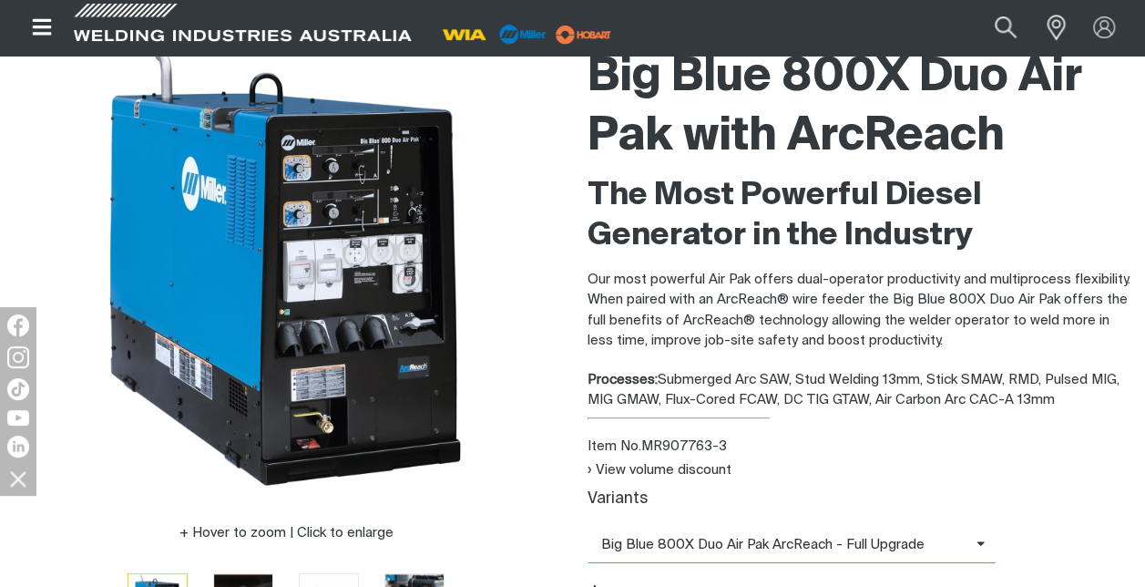
scroll to position [91, 0]
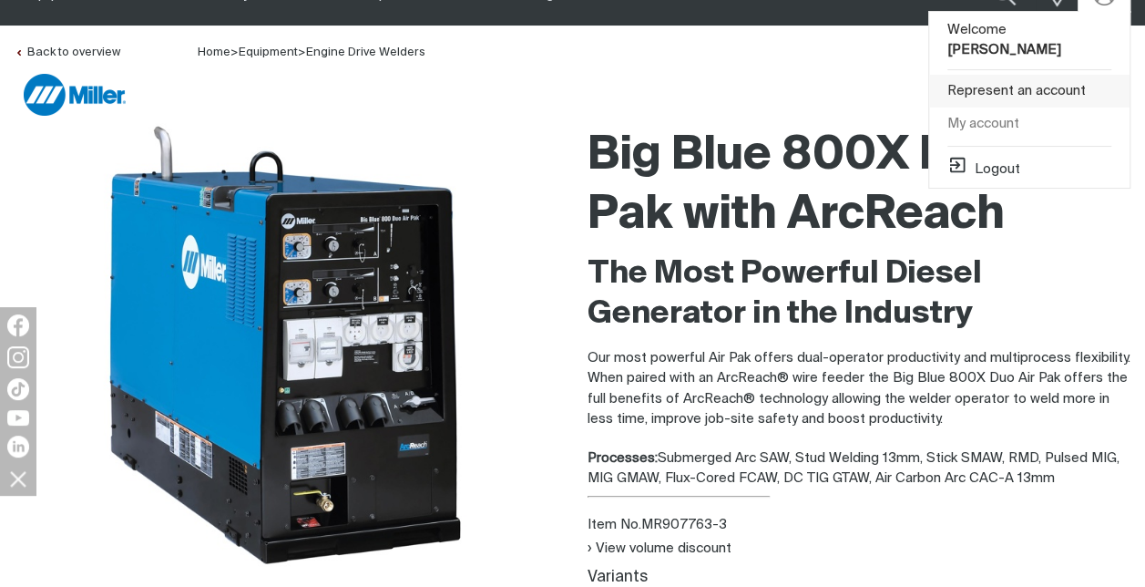
click at [1046, 75] on link "Represent an account" at bounding box center [1029, 92] width 200 height 34
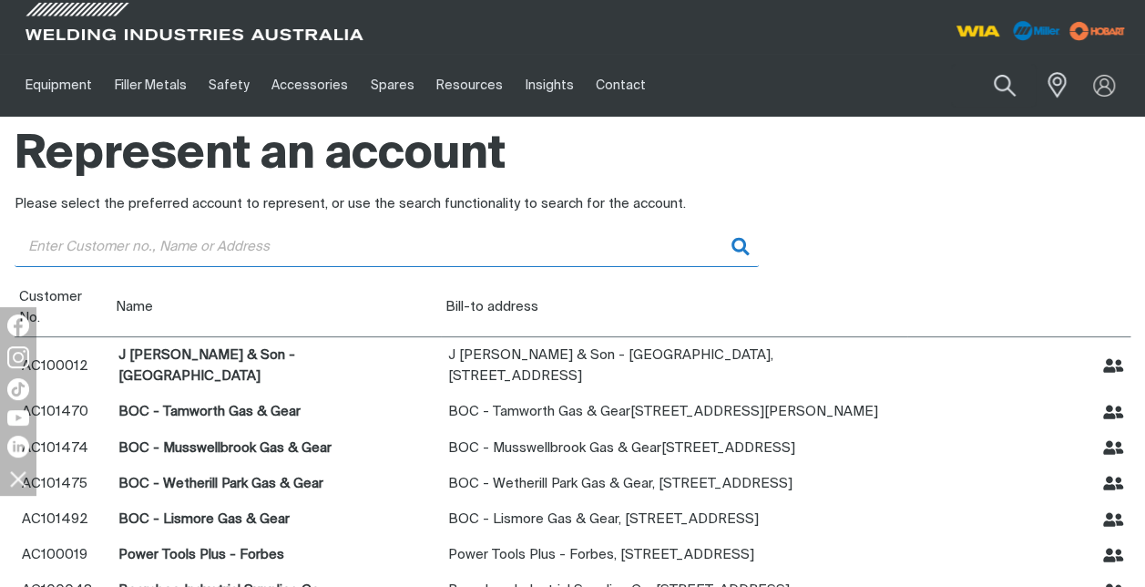
click at [134, 251] on input "Customer" at bounding box center [387, 246] width 744 height 41
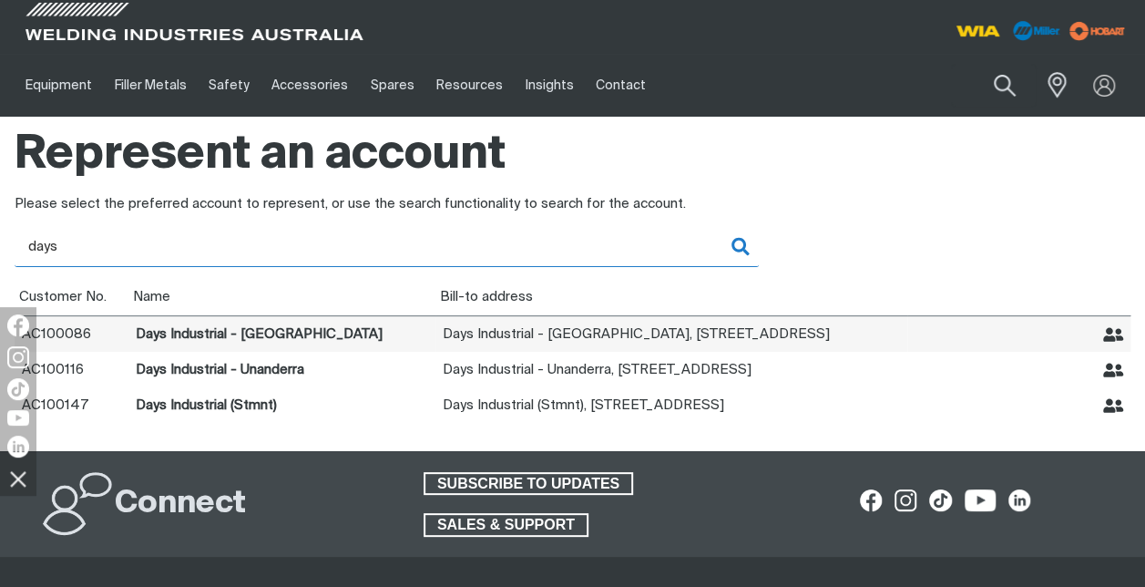
type input "days"
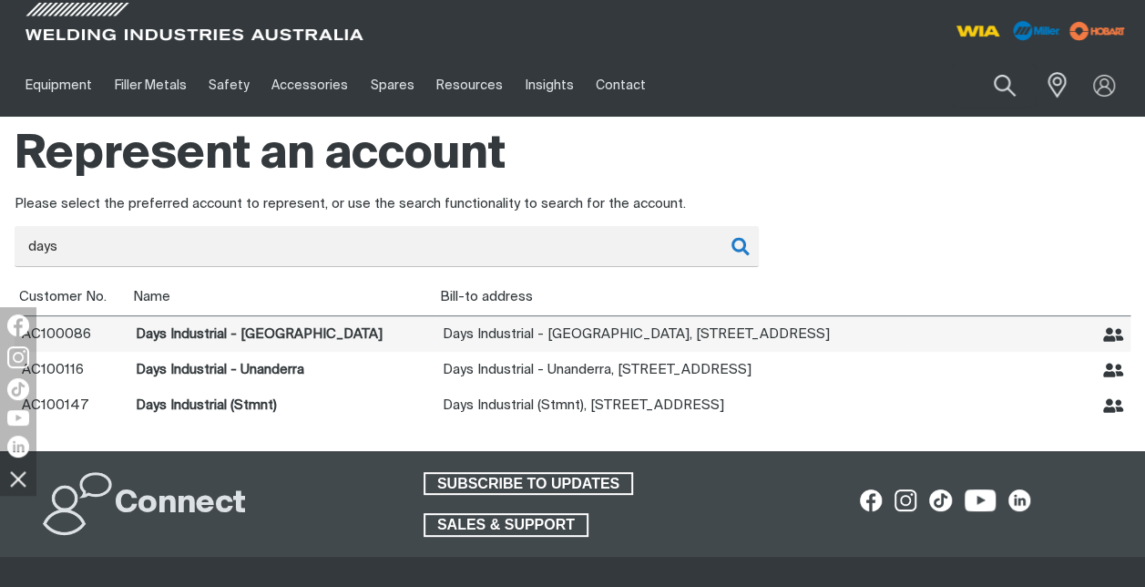
click at [1116, 332] on icon "Represent Days Industrial - Goulburn" at bounding box center [1113, 334] width 21 height 15
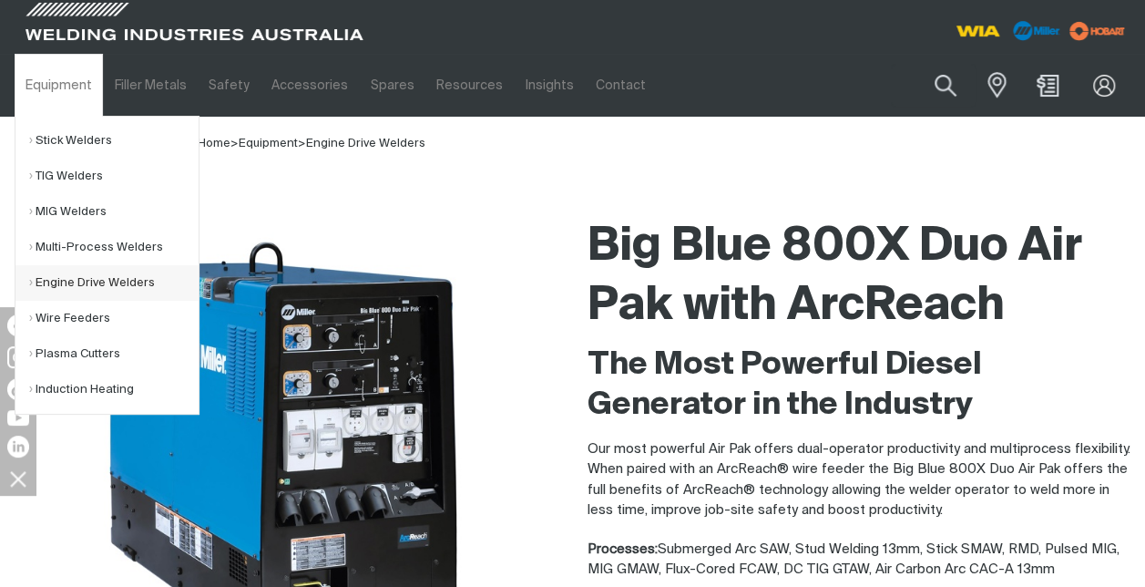
click at [66, 279] on link "Engine Drive Welders" at bounding box center [113, 283] width 169 height 36
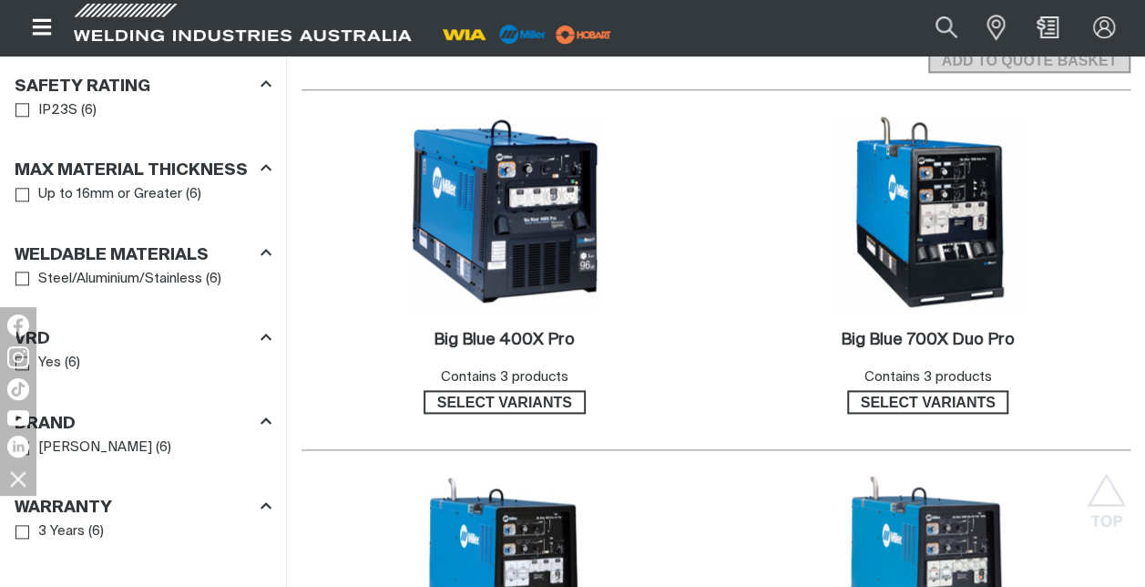
scroll to position [1029, 0]
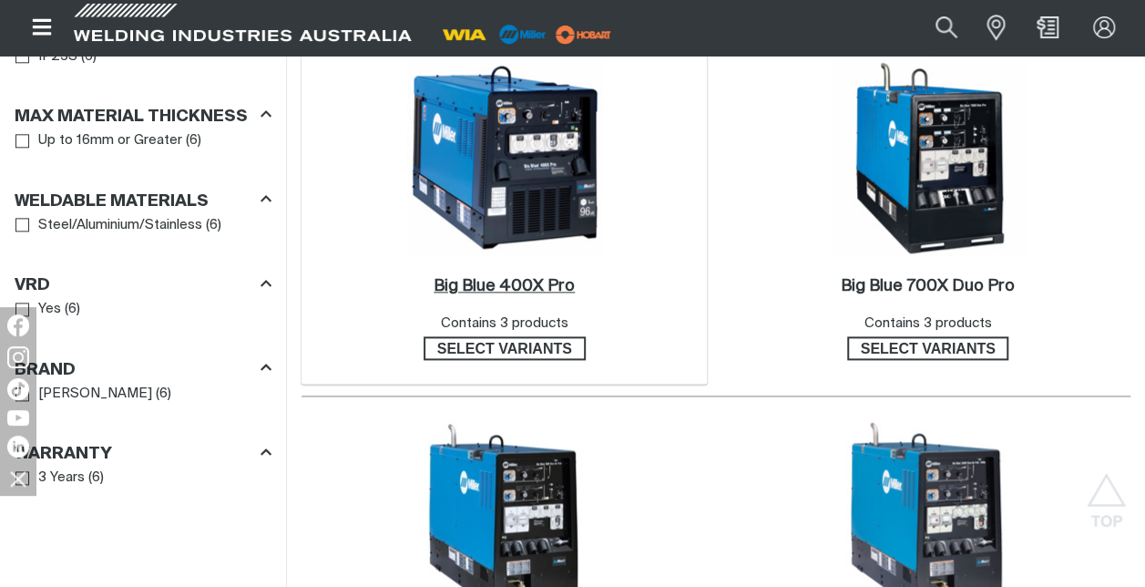
click at [510, 278] on h2 "Big Blue 400X Pro ." at bounding box center [504, 286] width 141 height 16
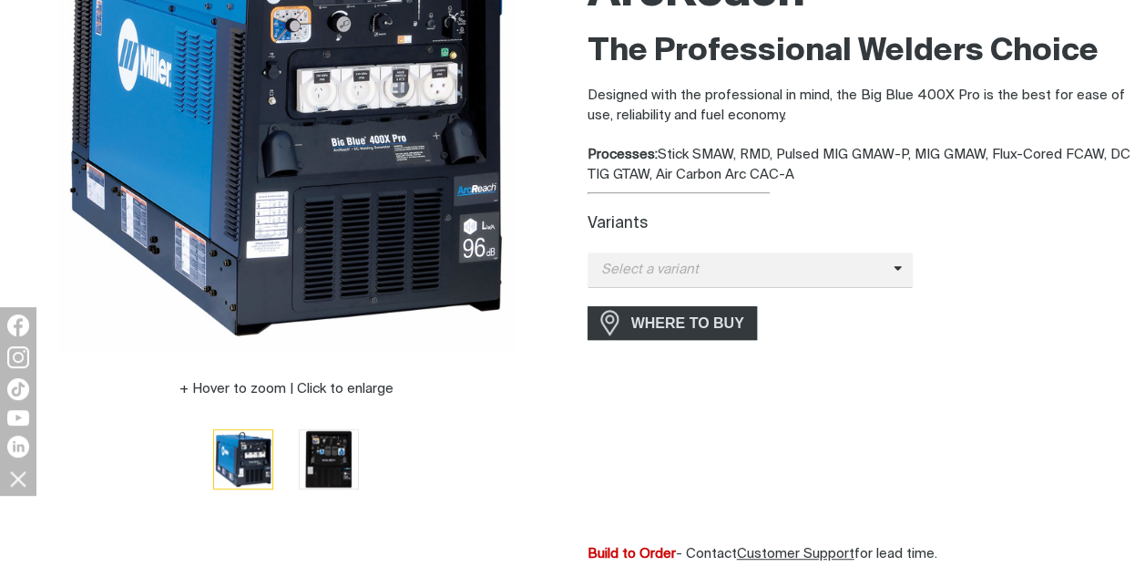
scroll to position [319, 0]
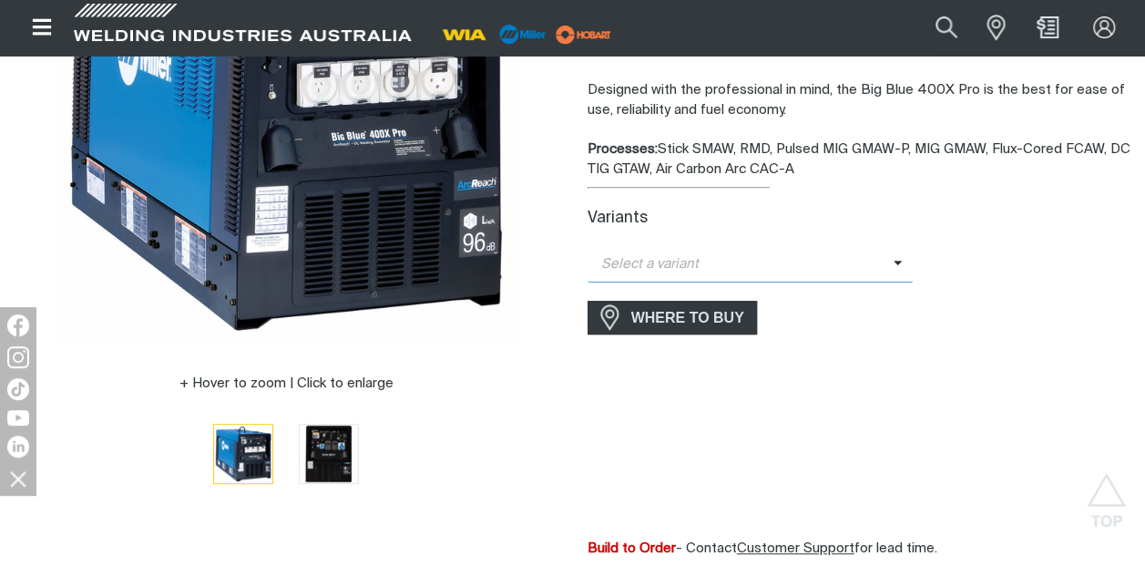
click at [887, 261] on span "Select a variant" at bounding box center [740, 264] width 306 height 21
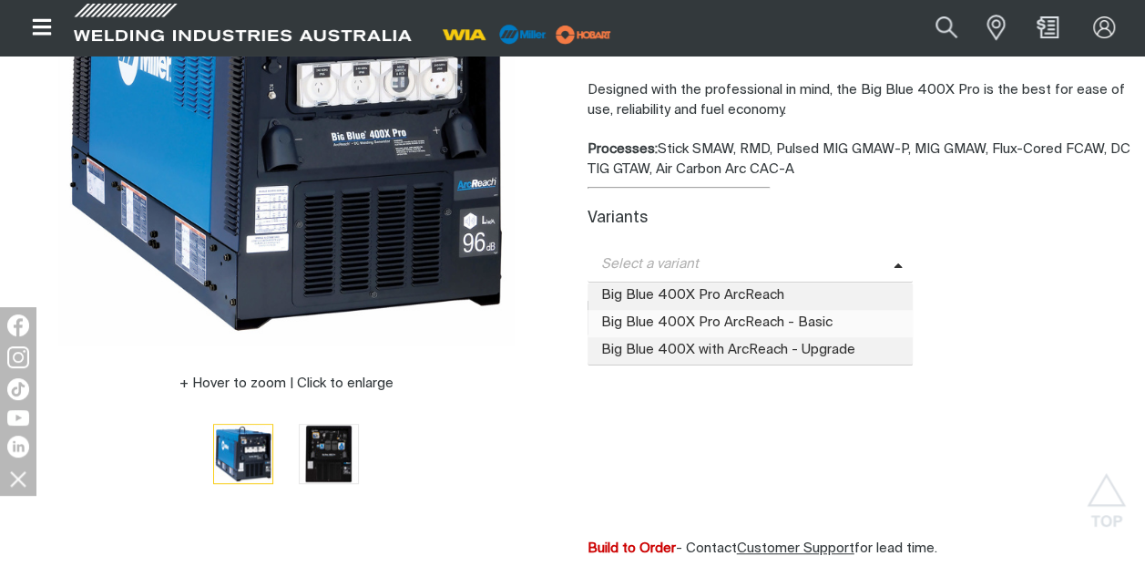
click at [772, 324] on span "Big Blue 400X Pro ArcReach - Basic" at bounding box center [750, 323] width 326 height 27
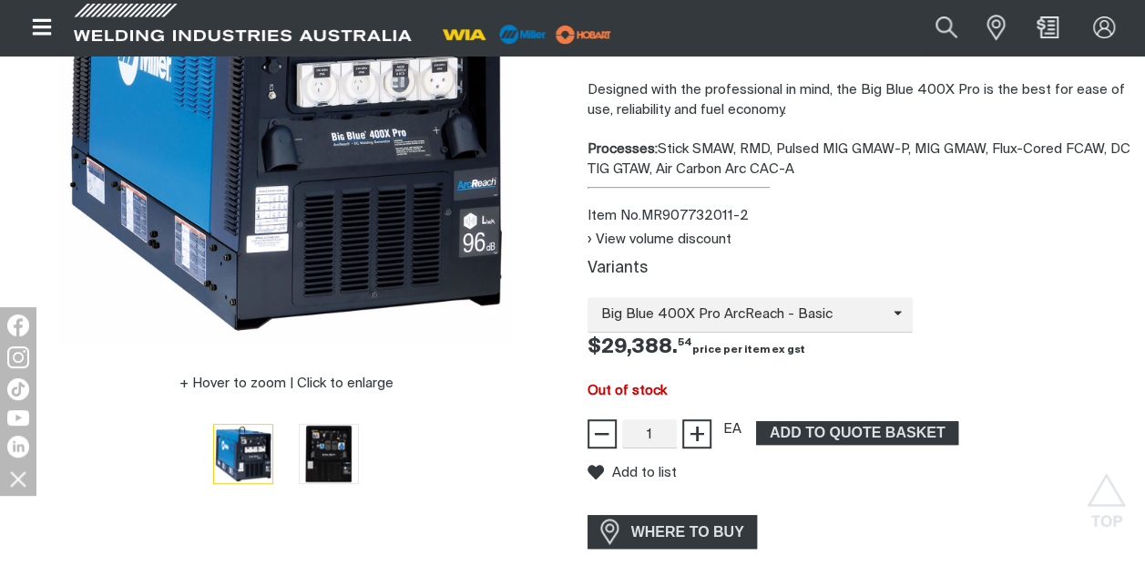
click at [898, 353] on div "Price $29388.54 $29,388. 54" at bounding box center [859, 347] width 573 height 30
type input "2"
click at [693, 440] on span "+" at bounding box center [696, 433] width 17 height 31
click at [791, 441] on span "ADD TO QUOTE BASKET" at bounding box center [857, 433] width 199 height 24
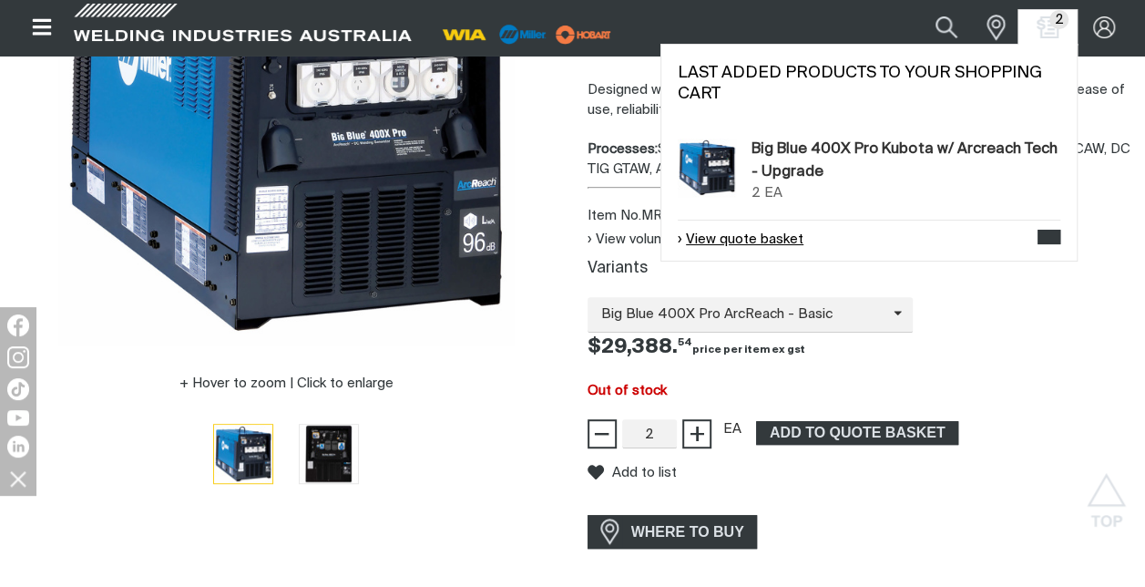
click at [758, 234] on link "View quote basket" at bounding box center [741, 240] width 126 height 21
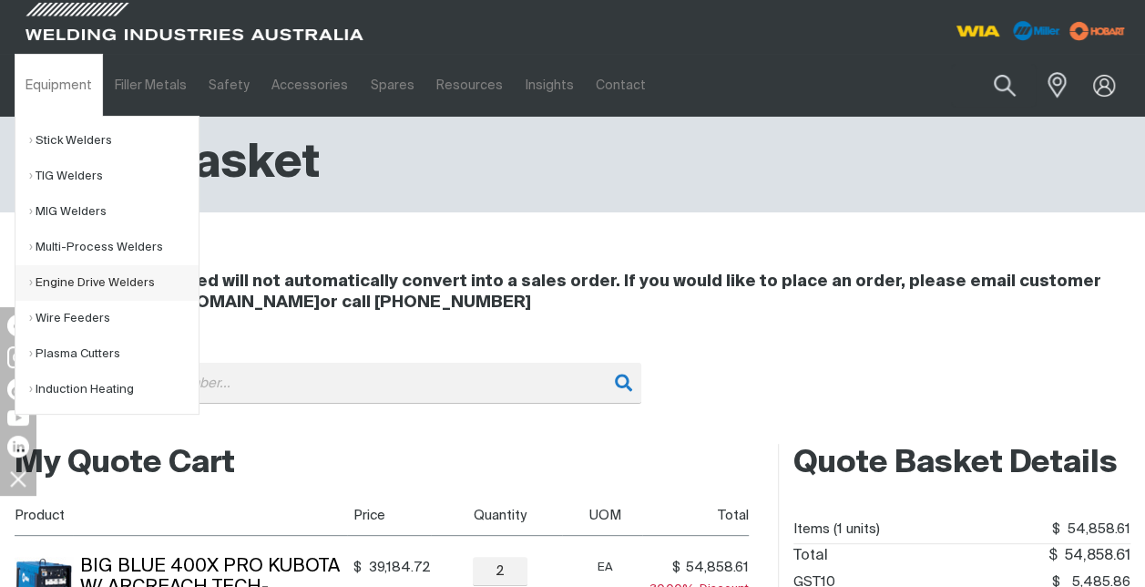
click at [94, 281] on link "Engine Drive Welders" at bounding box center [113, 283] width 169 height 36
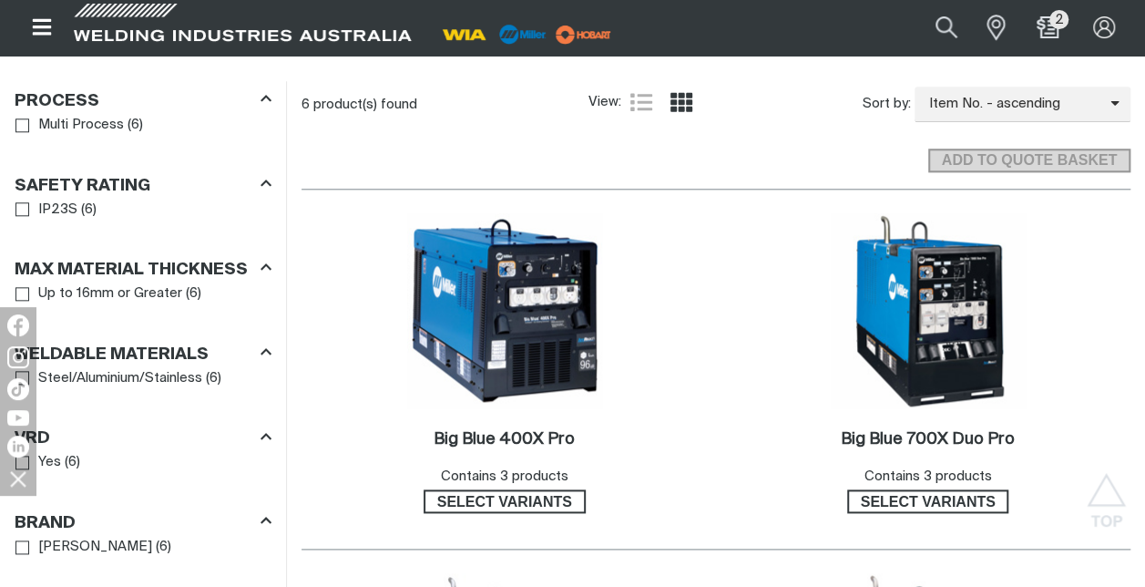
scroll to position [880, 0]
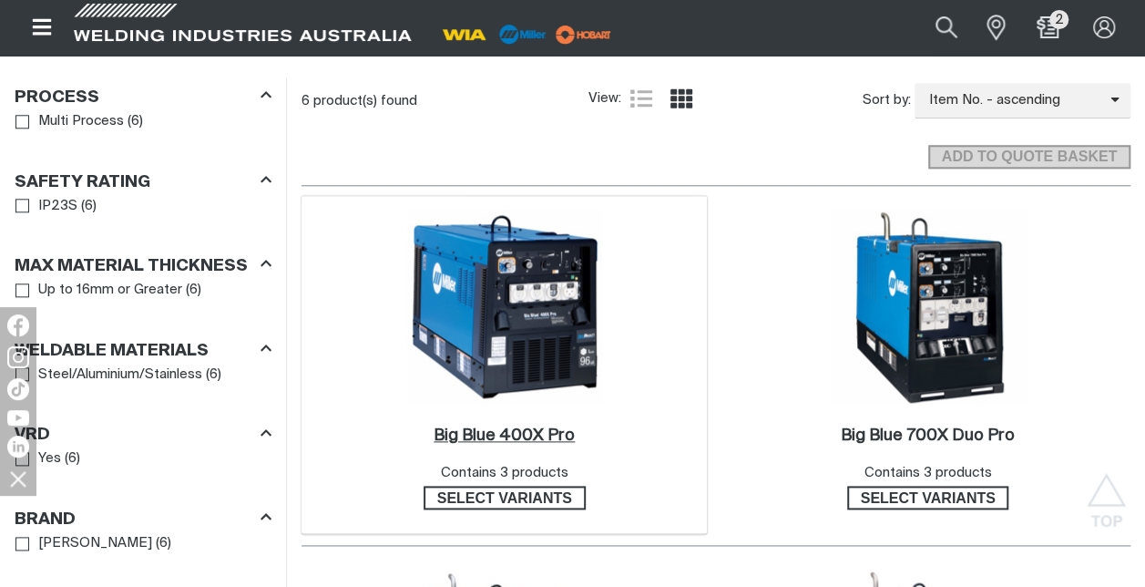
click at [506, 427] on h2 "Big Blue 400X Pro ." at bounding box center [504, 435] width 141 height 16
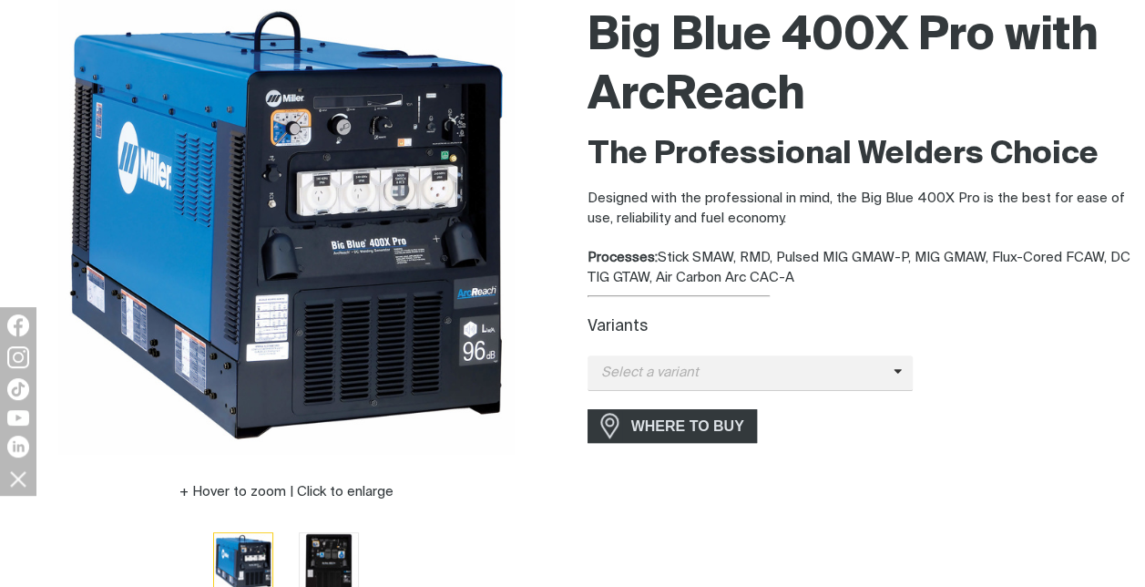
scroll to position [422, 0]
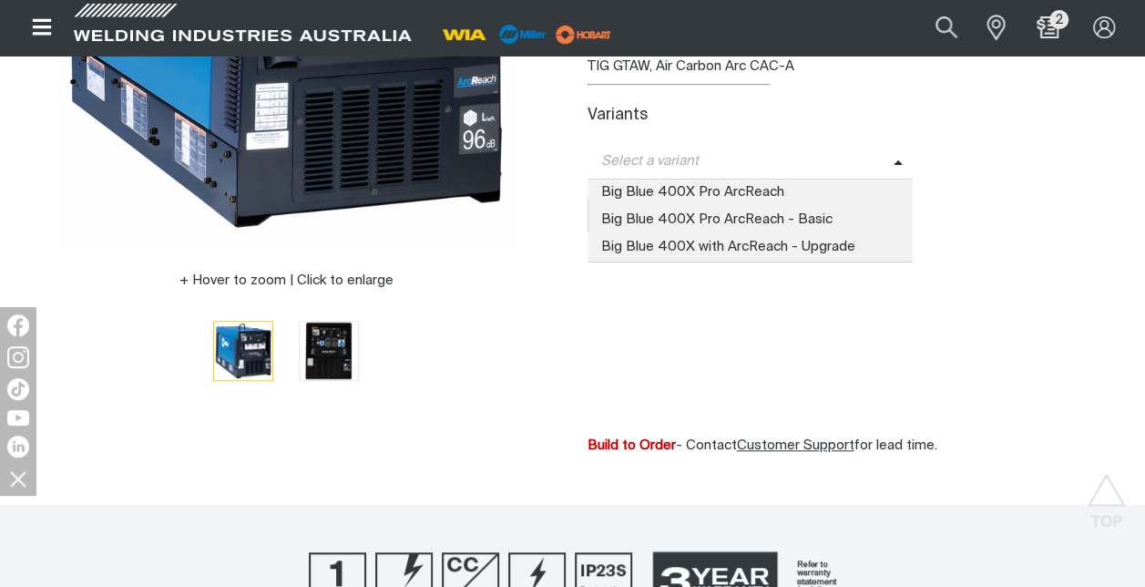
click at [904, 158] on span at bounding box center [903, 161] width 20 height 21
click at [792, 197] on span "Big Blue 400X Pro ArcReach" at bounding box center [750, 192] width 326 height 27
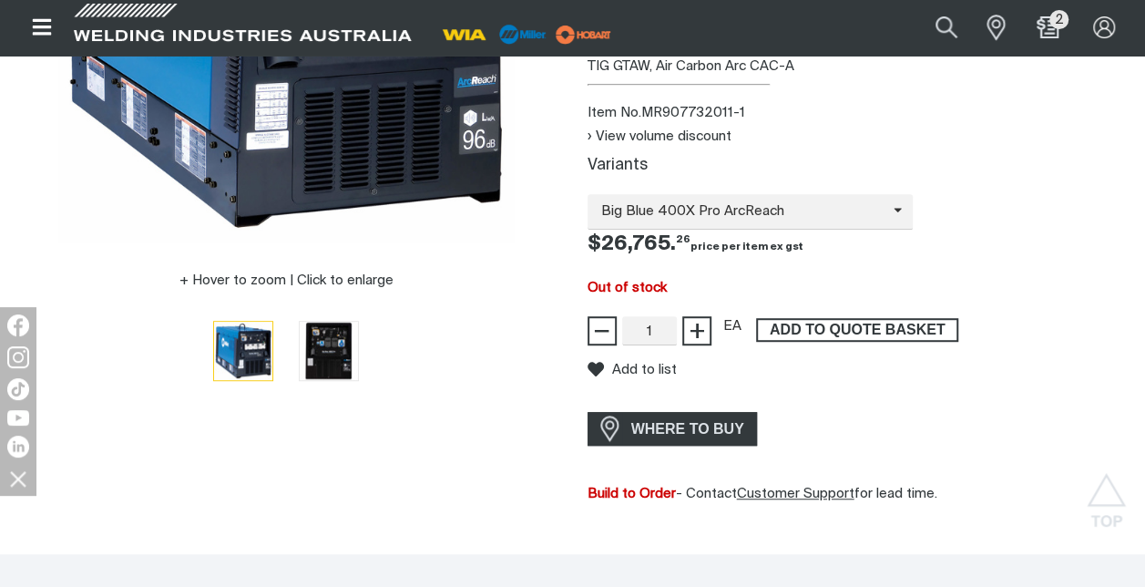
click at [834, 333] on span "ADD TO QUOTE BASKET" at bounding box center [857, 330] width 199 height 24
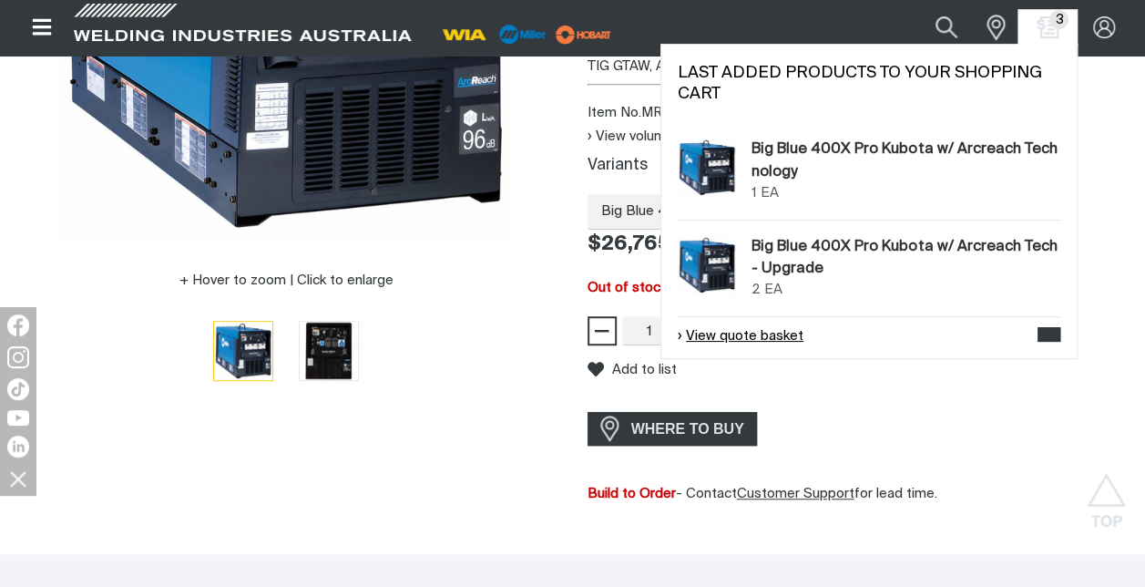
click at [769, 342] on link "View quote basket" at bounding box center [741, 336] width 126 height 21
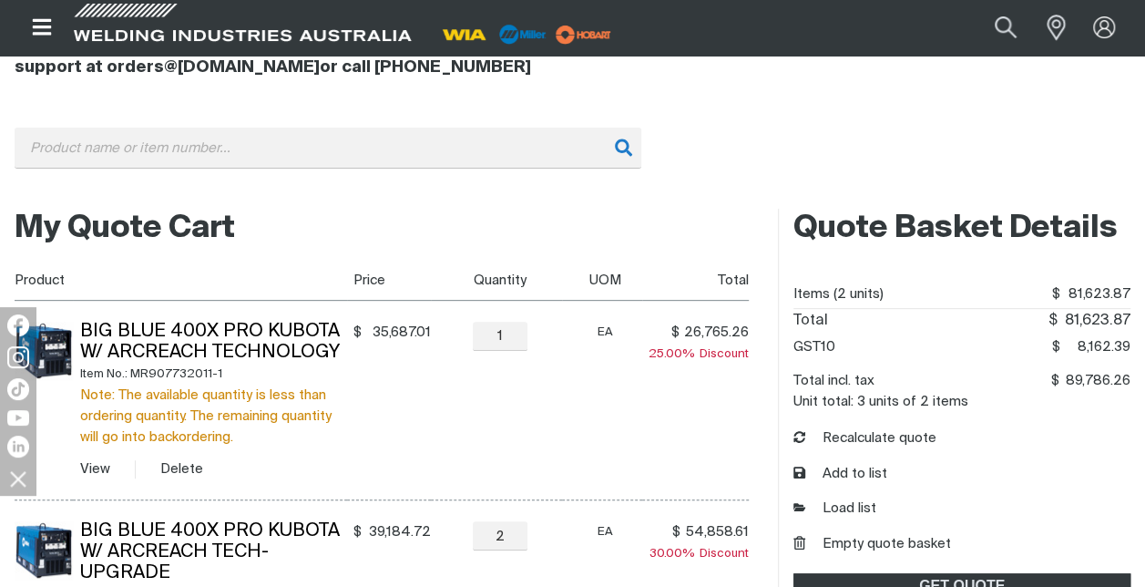
scroll to position [240, 0]
